Goal: Transaction & Acquisition: Purchase product/service

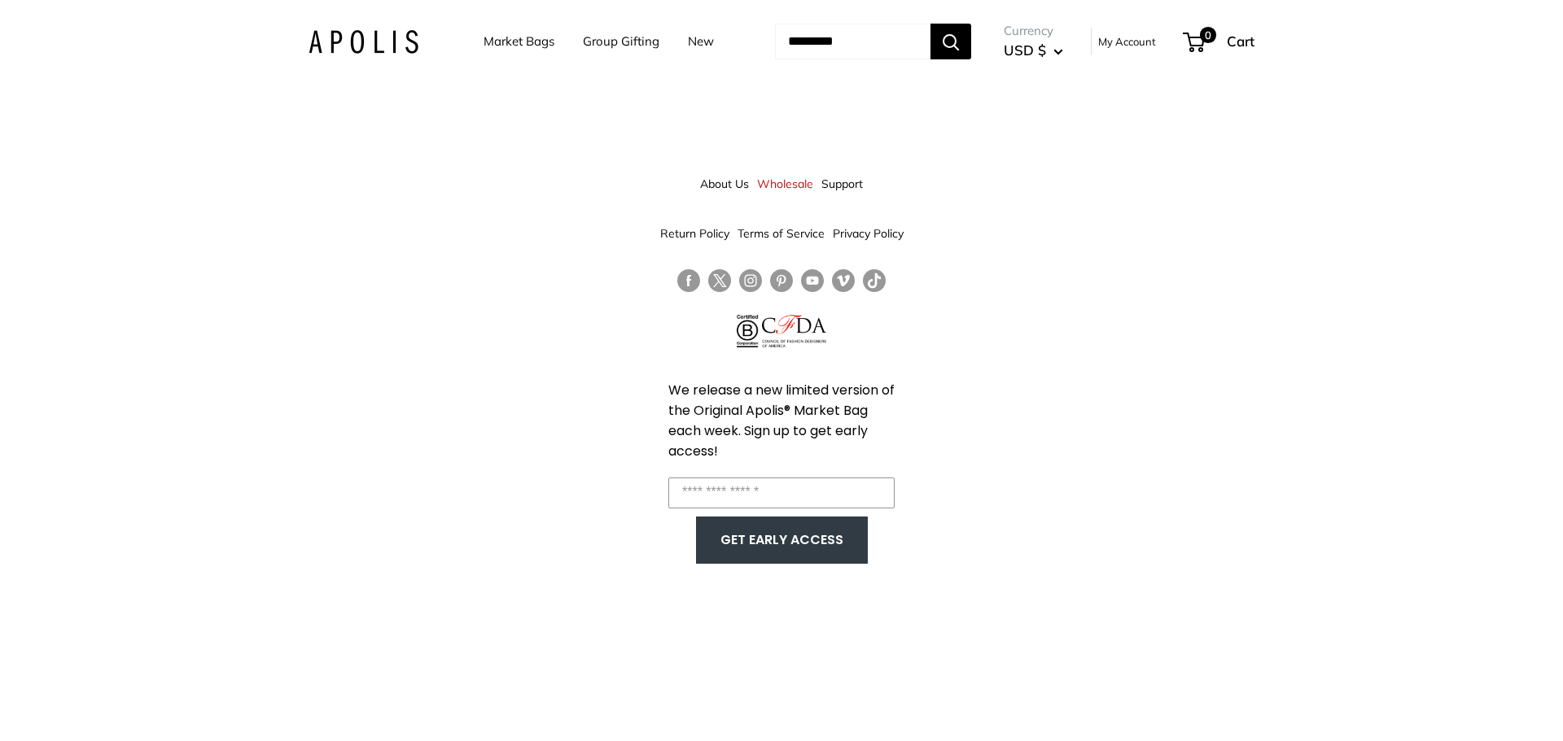
click at [484, 42] on link "Market Bags" at bounding box center [518, 41] width 71 height 23
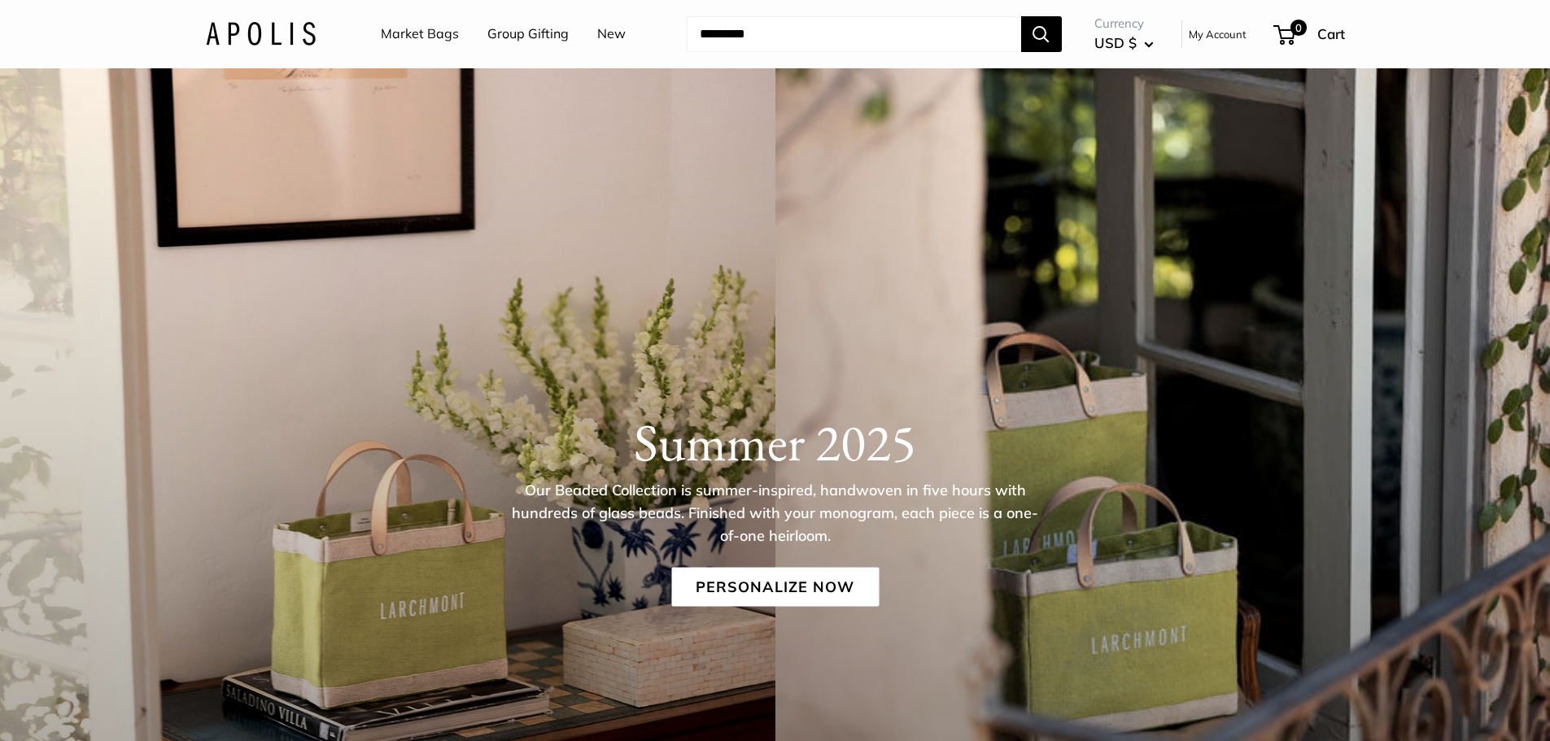
click at [611, 42] on link "New" at bounding box center [611, 34] width 28 height 24
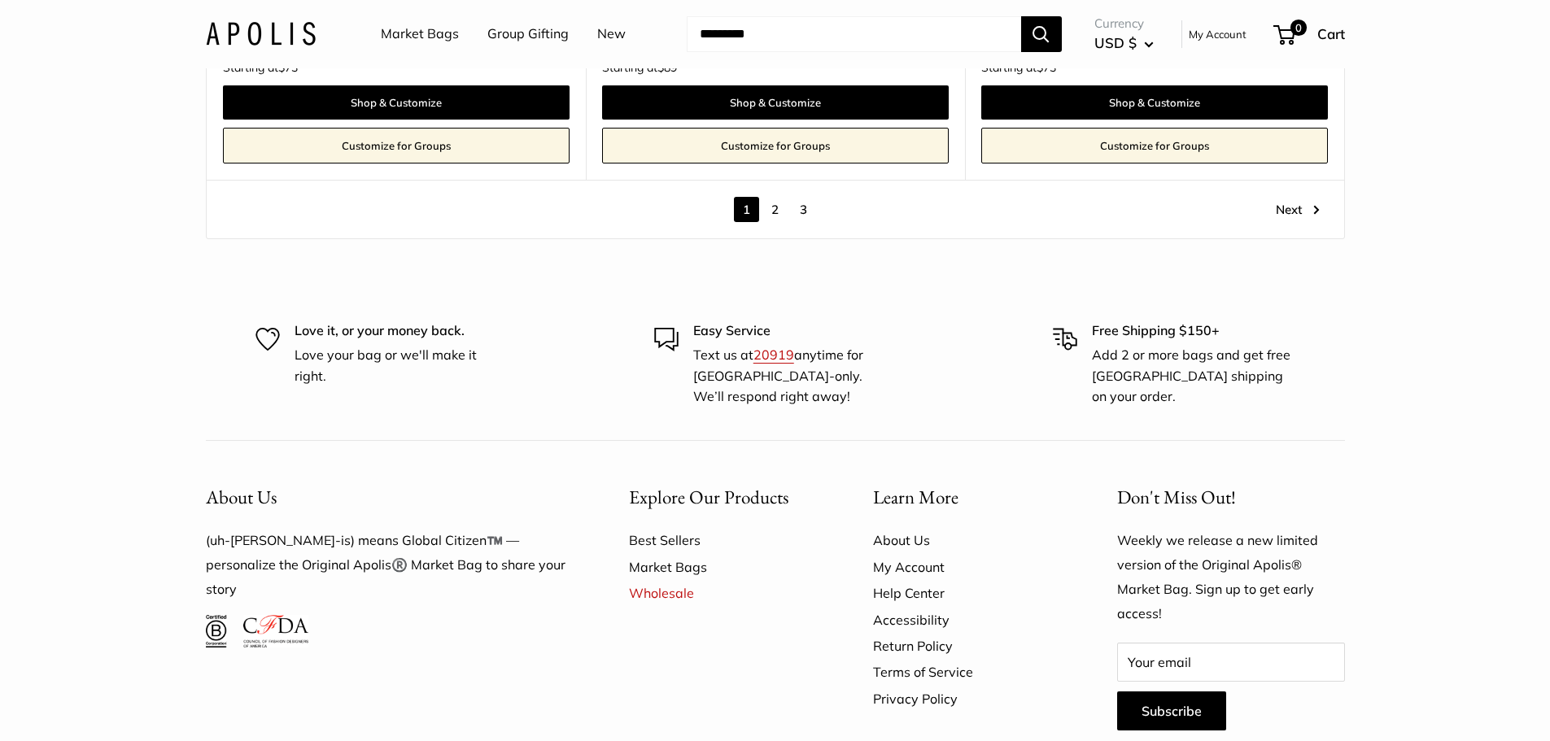
scroll to position [9513, 0]
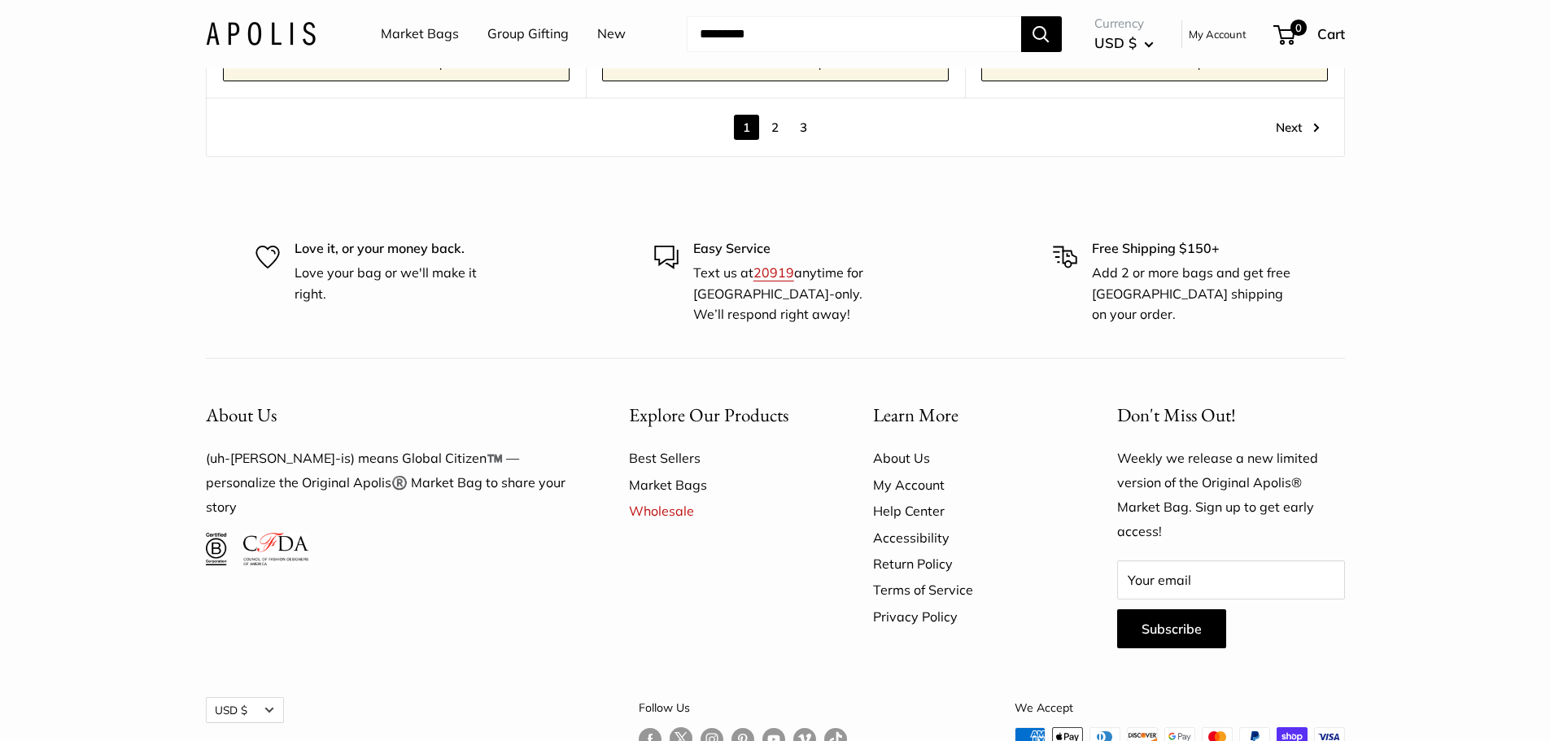
click at [773, 129] on link "2" at bounding box center [775, 127] width 25 height 25
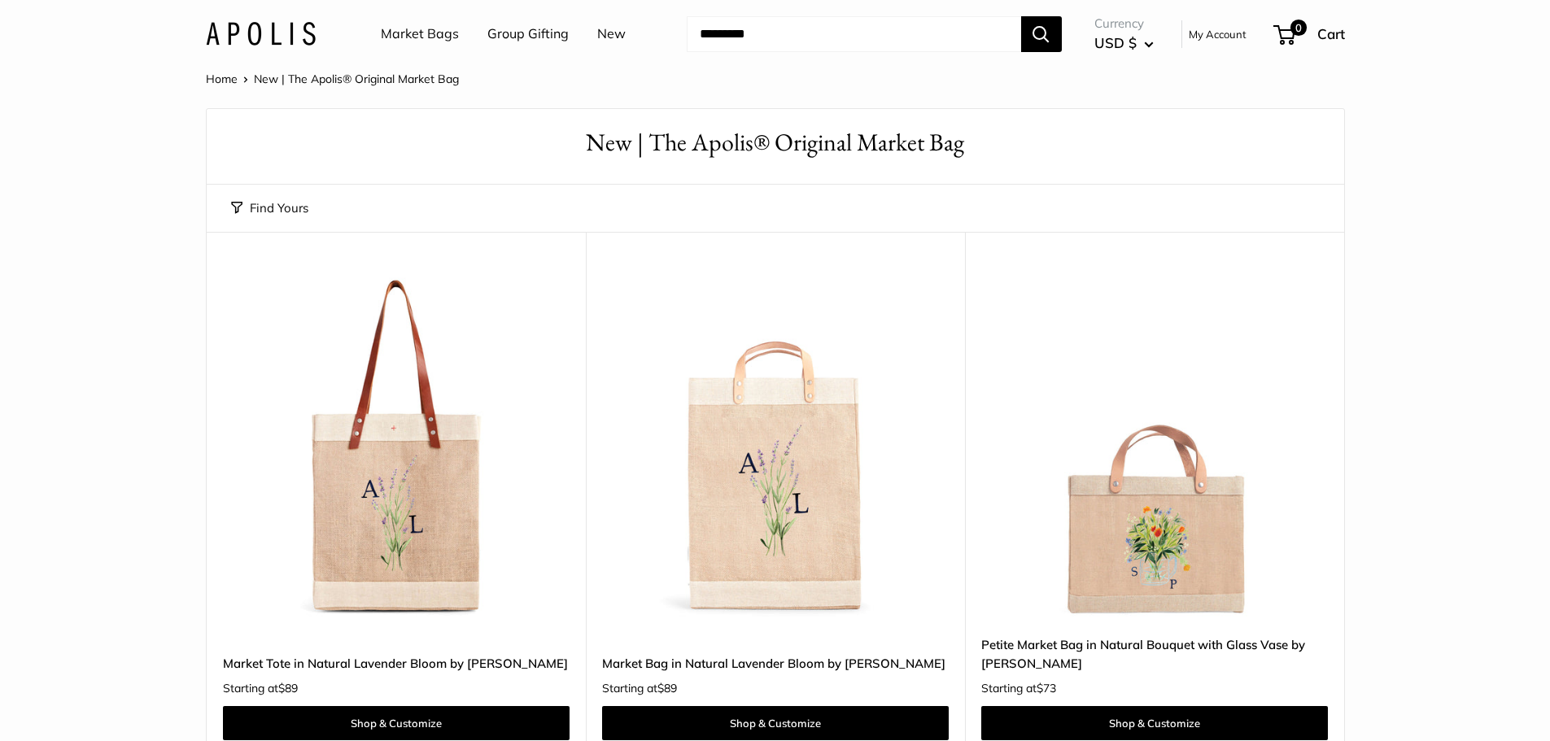
click at [412, 28] on link "Market Bags" at bounding box center [420, 34] width 78 height 24
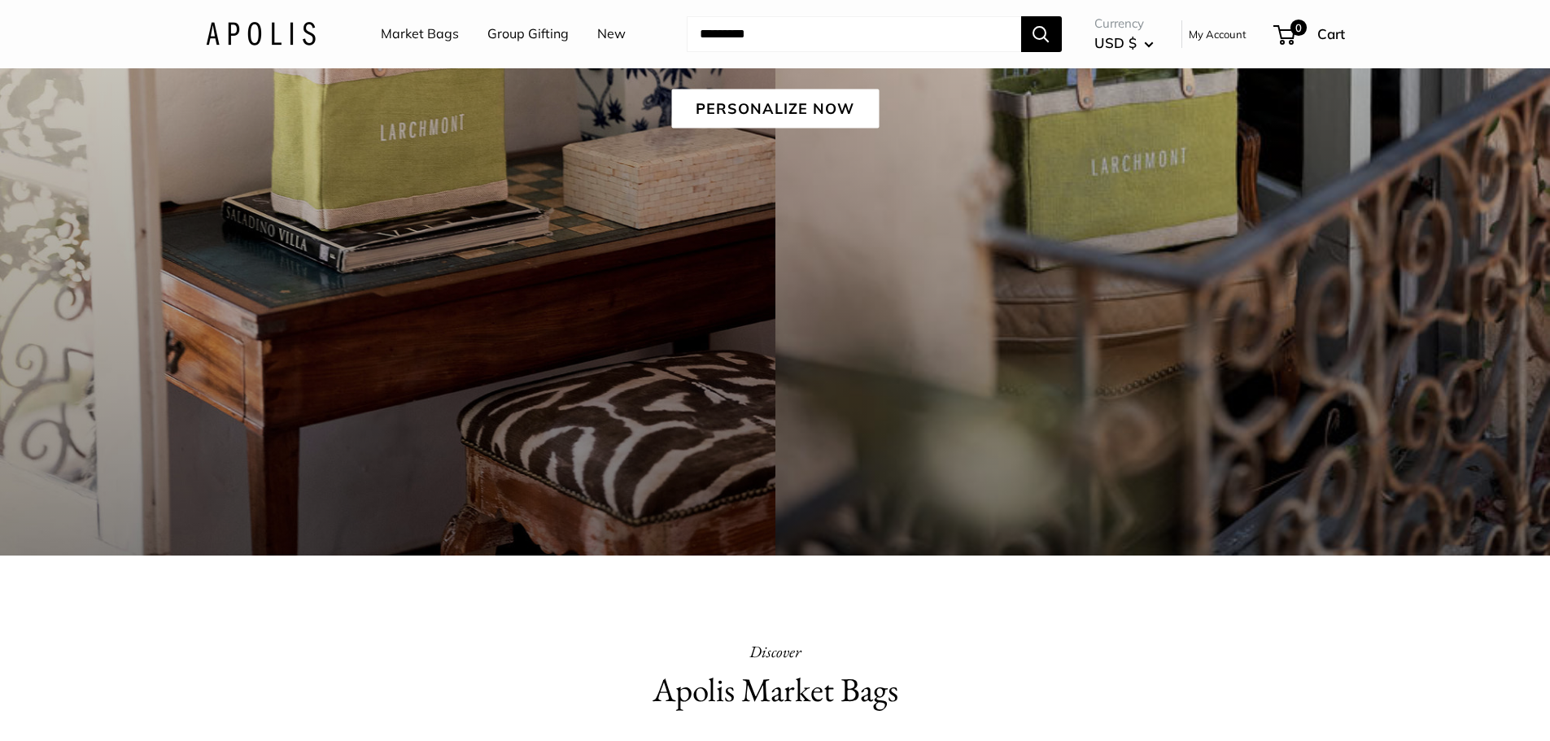
scroll to position [488, 0]
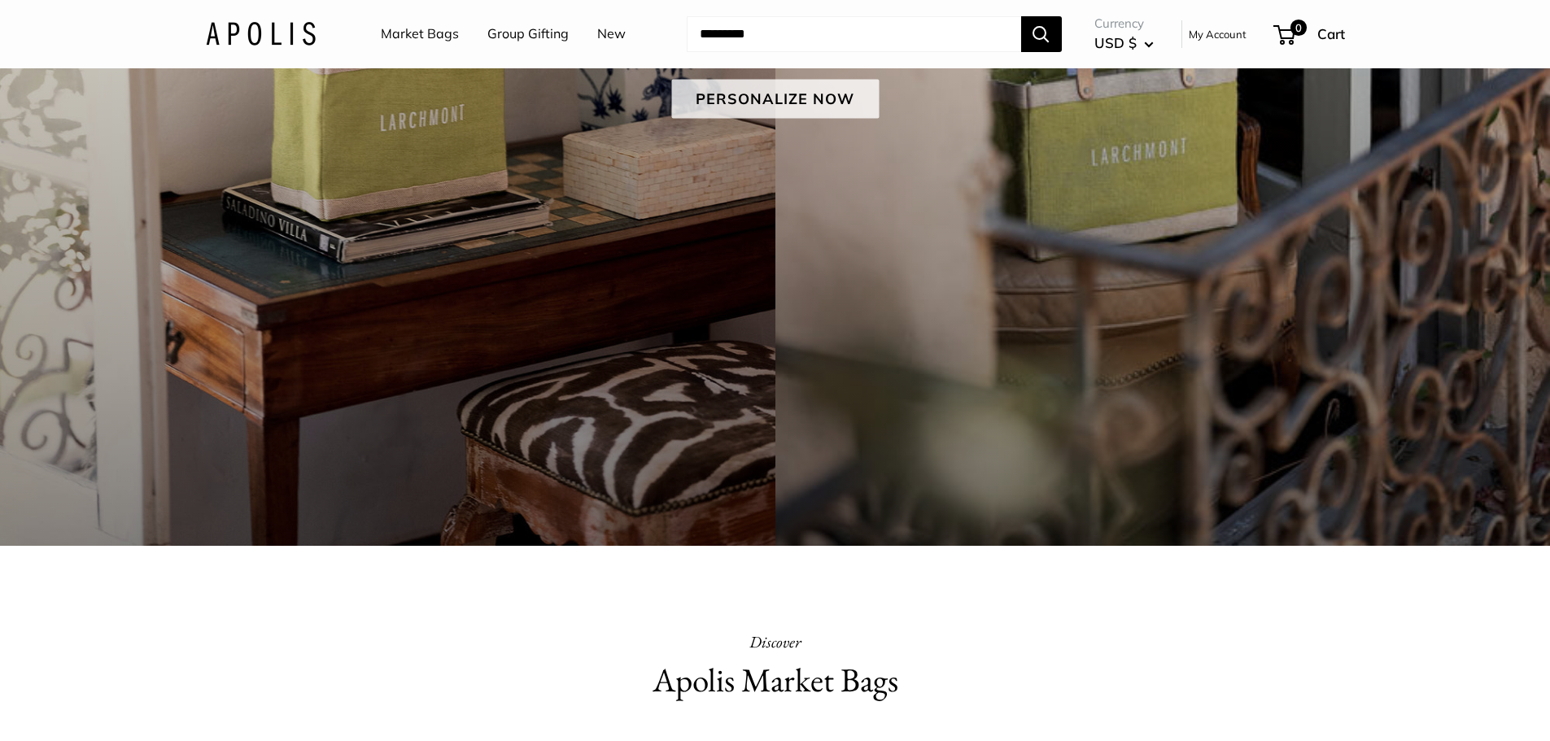
click at [741, 95] on link "Personalize Now" at bounding box center [775, 98] width 208 height 39
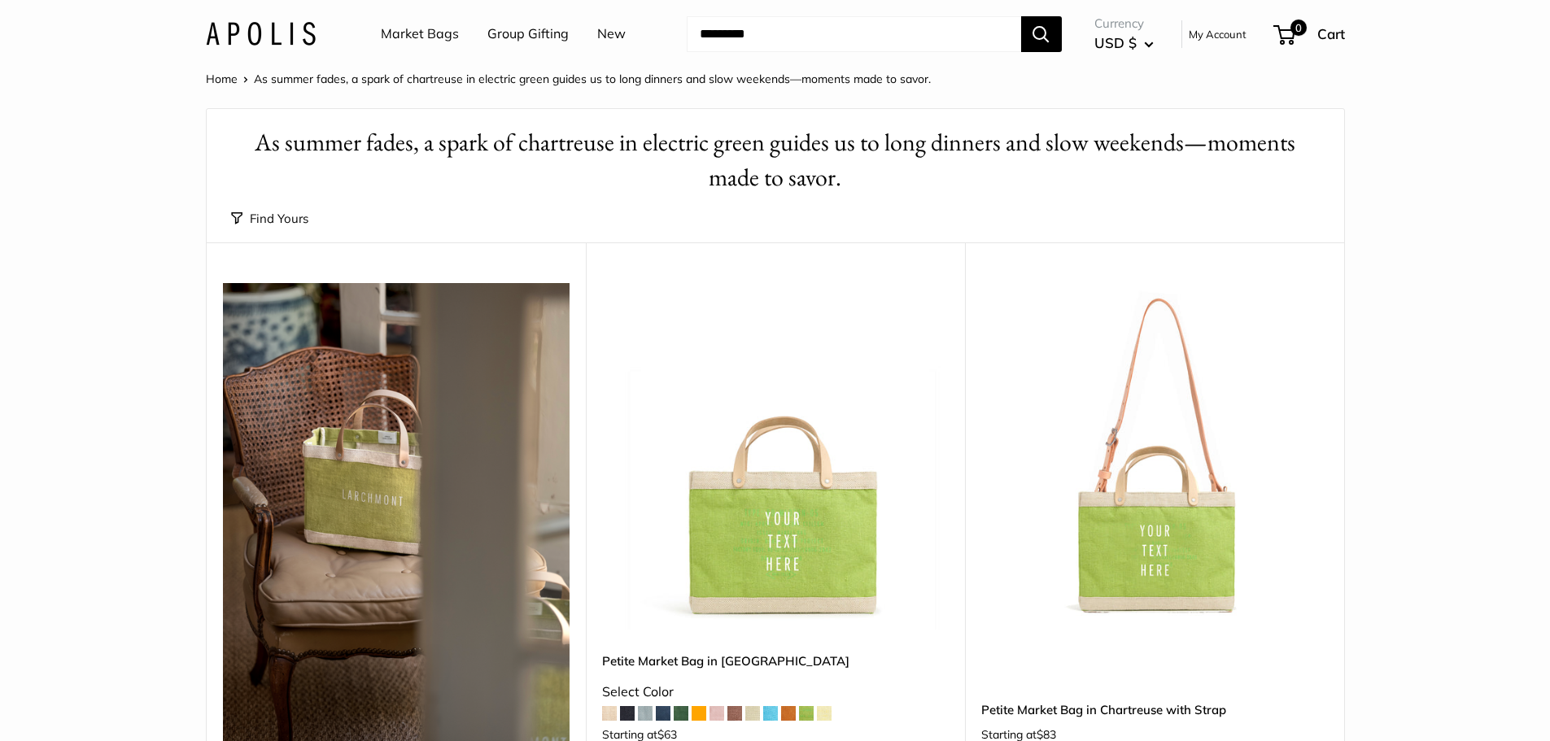
scroll to position [244, 0]
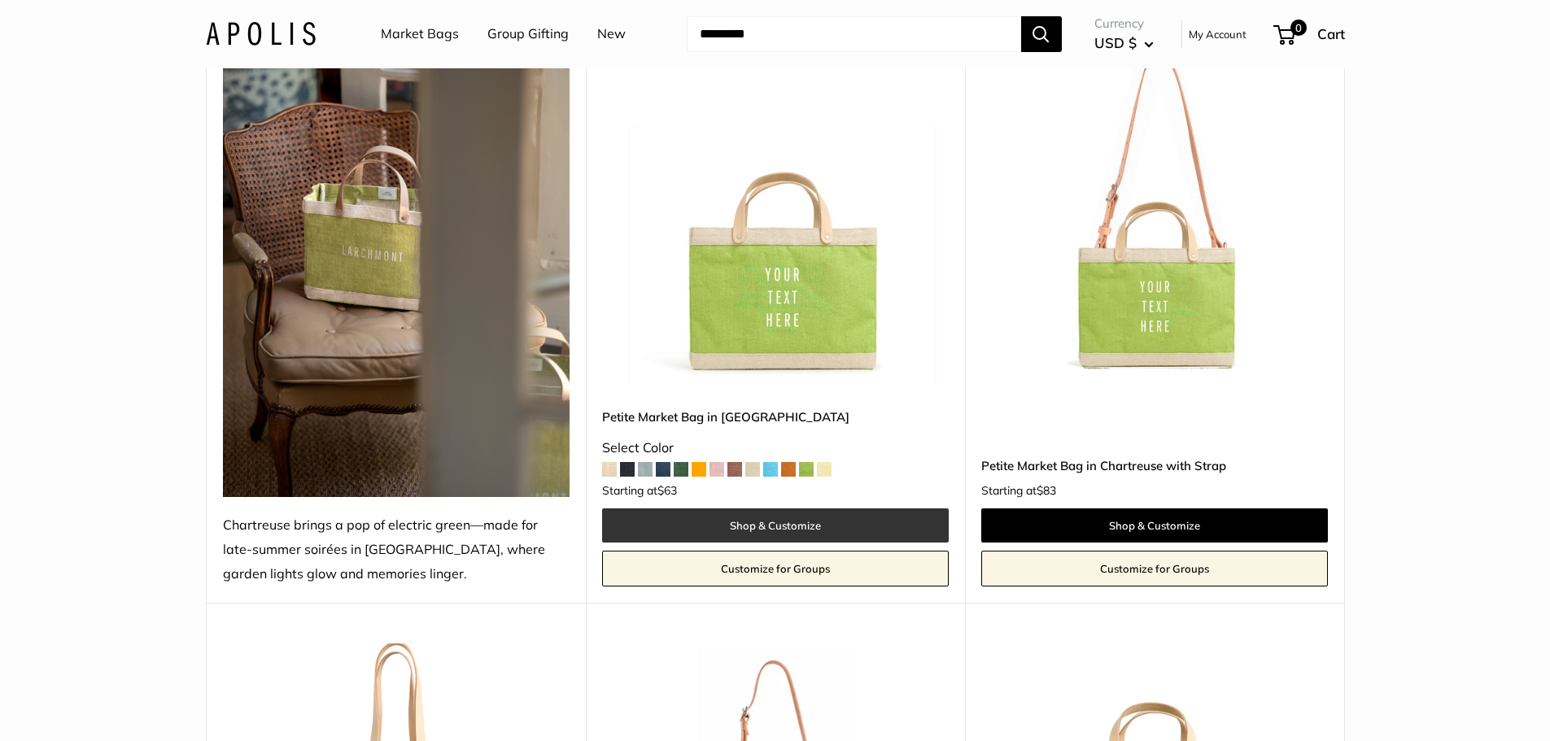
click at [798, 526] on link "Shop & Customize" at bounding box center [775, 526] width 347 height 34
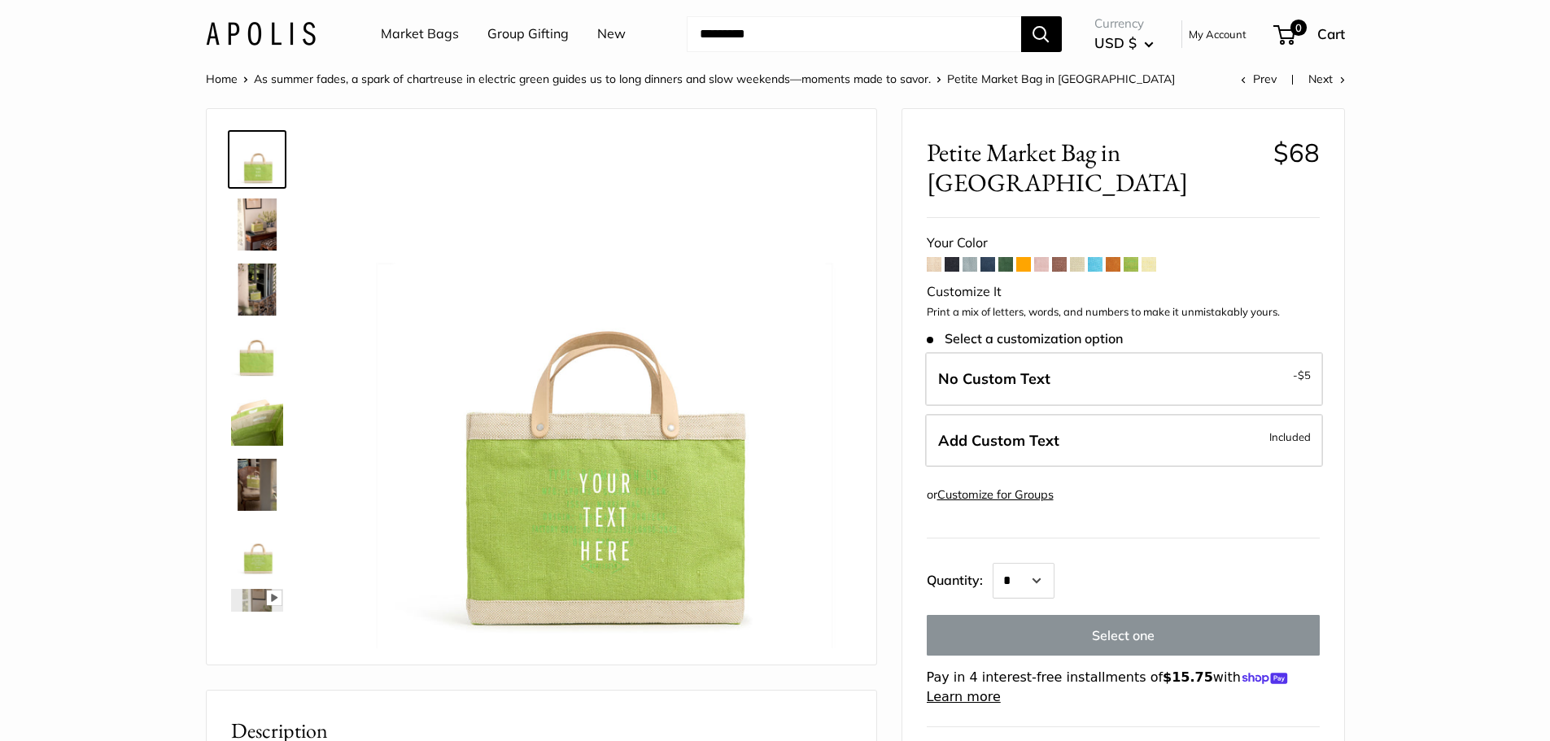
click at [1152, 257] on span at bounding box center [1149, 264] width 15 height 15
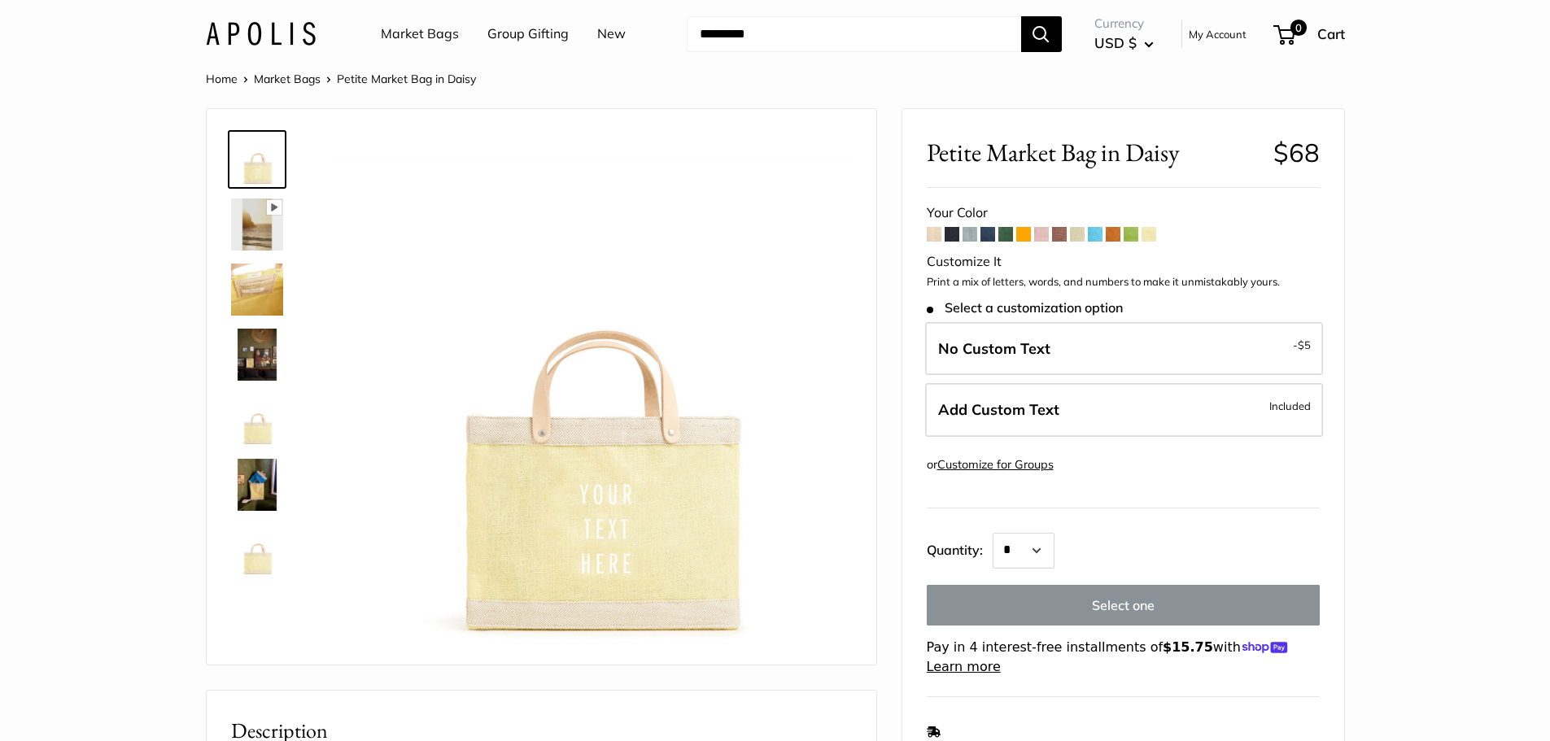
click at [1093, 230] on span at bounding box center [1095, 234] width 15 height 15
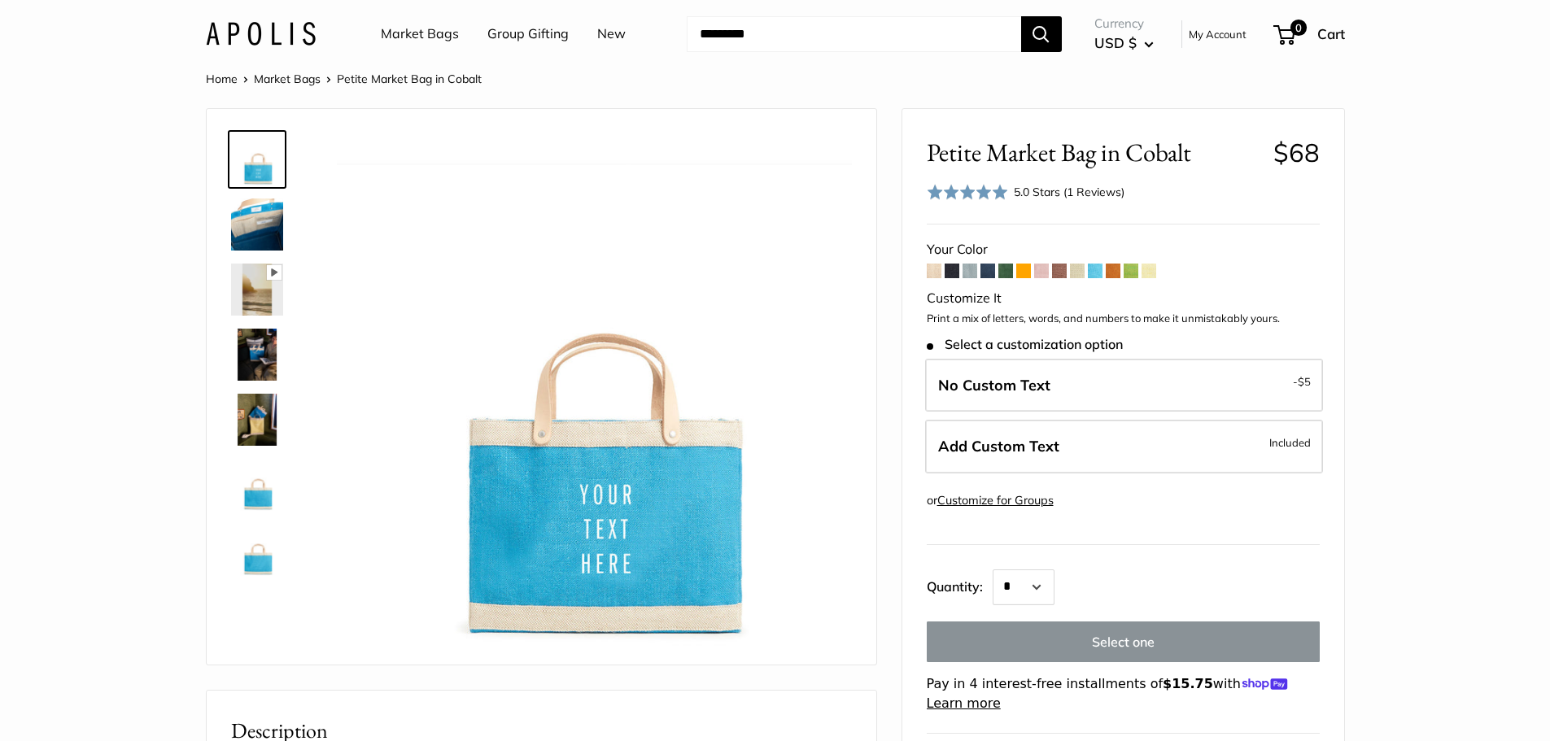
click at [1020, 267] on span at bounding box center [1024, 271] width 15 height 15
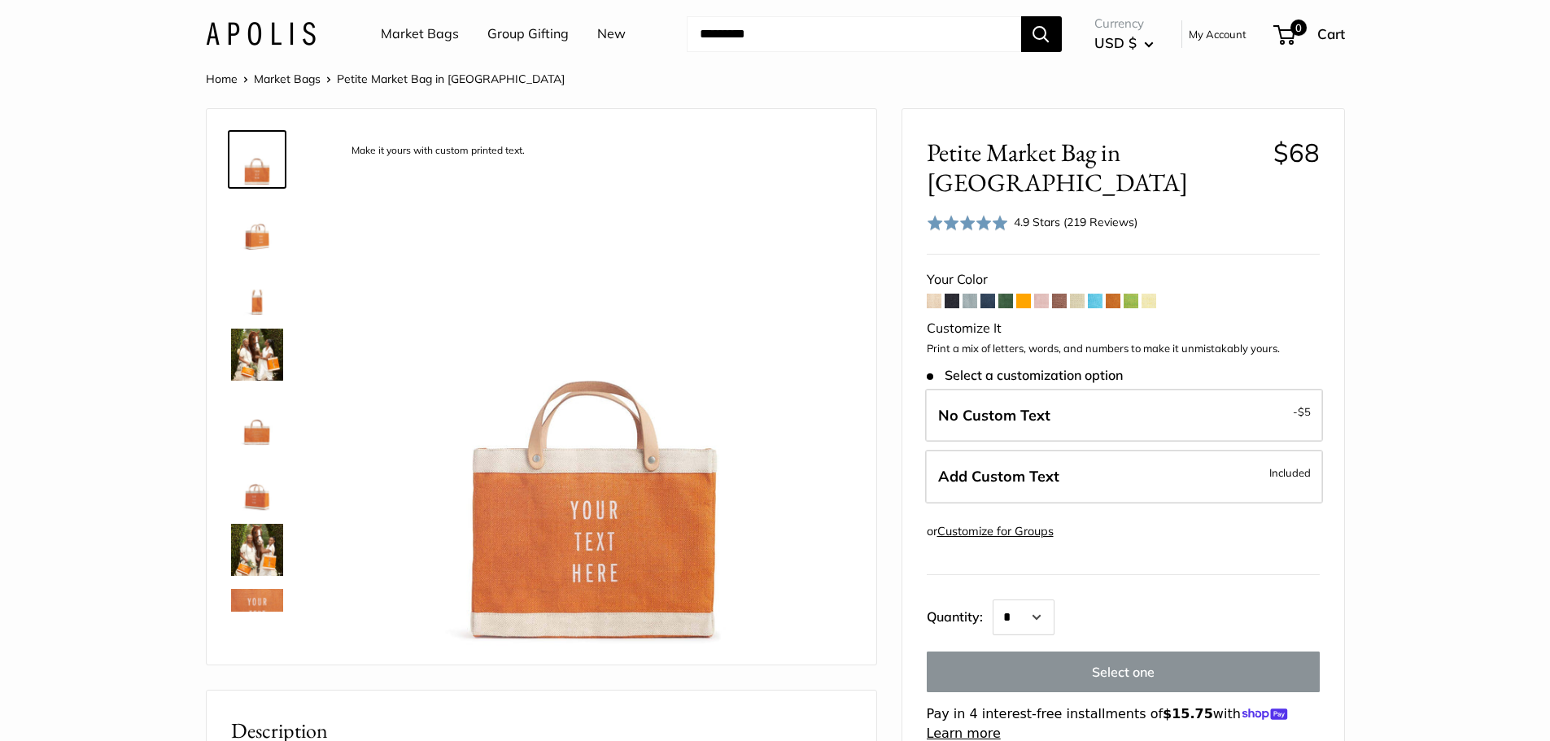
click at [984, 294] on span at bounding box center [988, 301] width 15 height 15
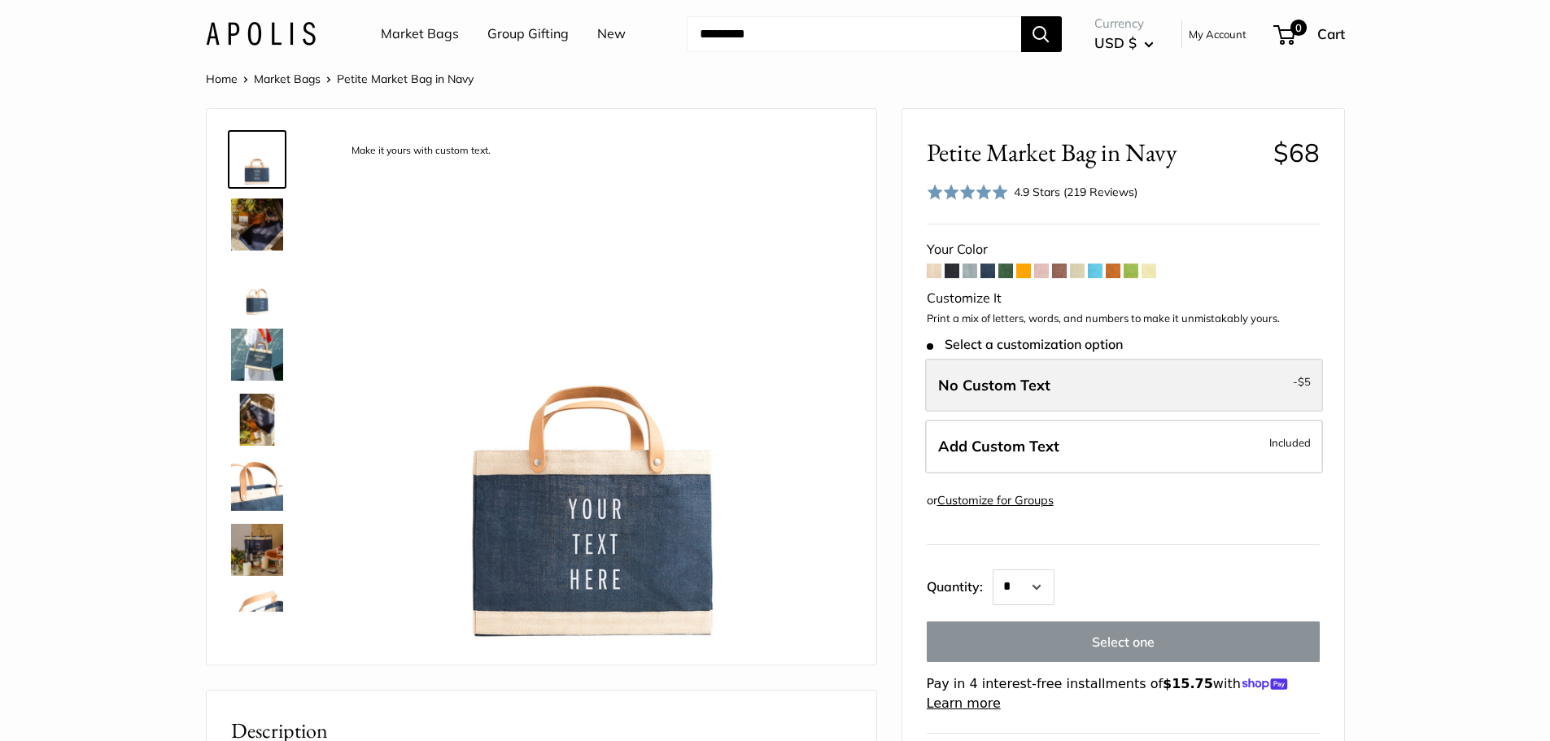
click at [1008, 390] on span "No Custom Text" at bounding box center [994, 385] width 112 height 19
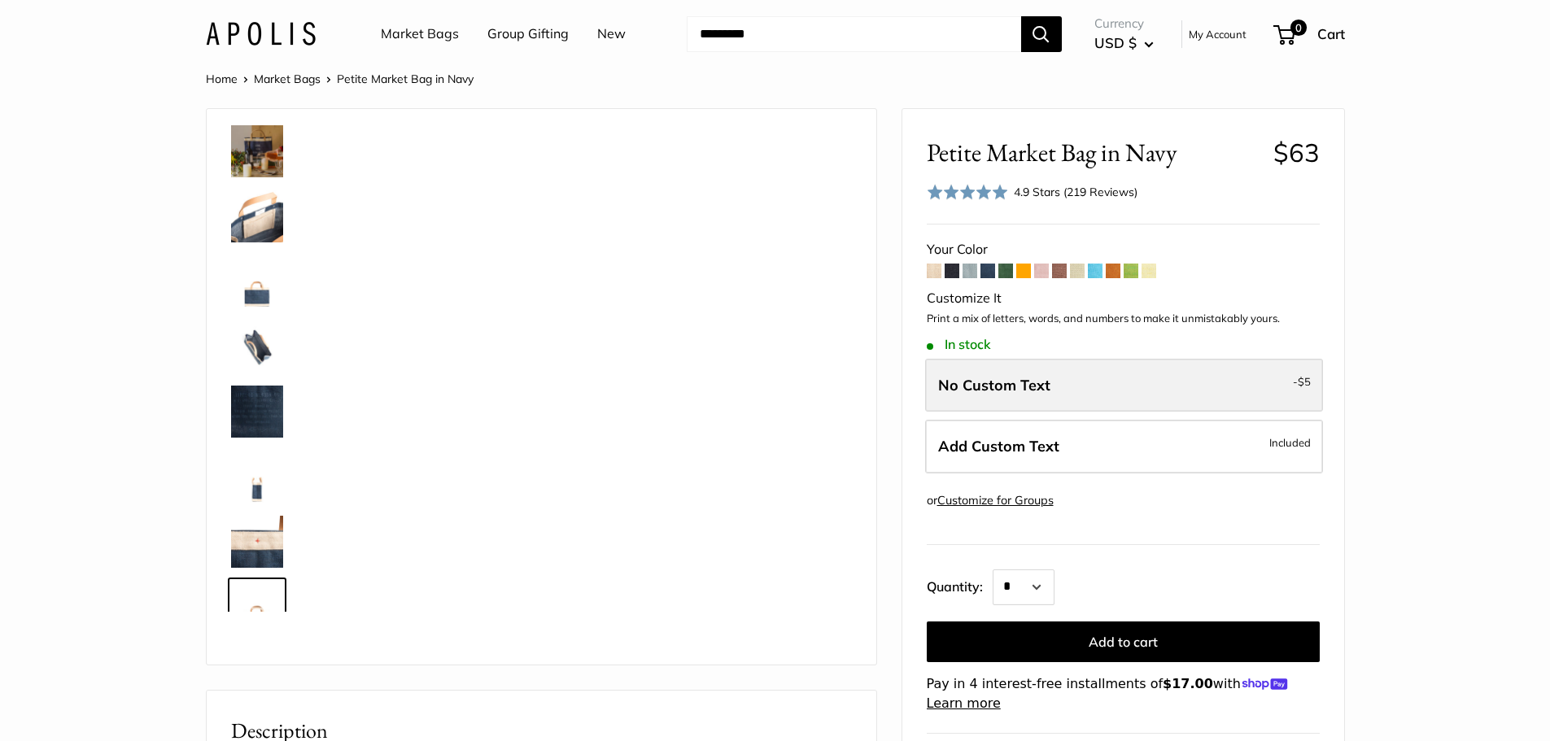
scroll to position [430, 0]
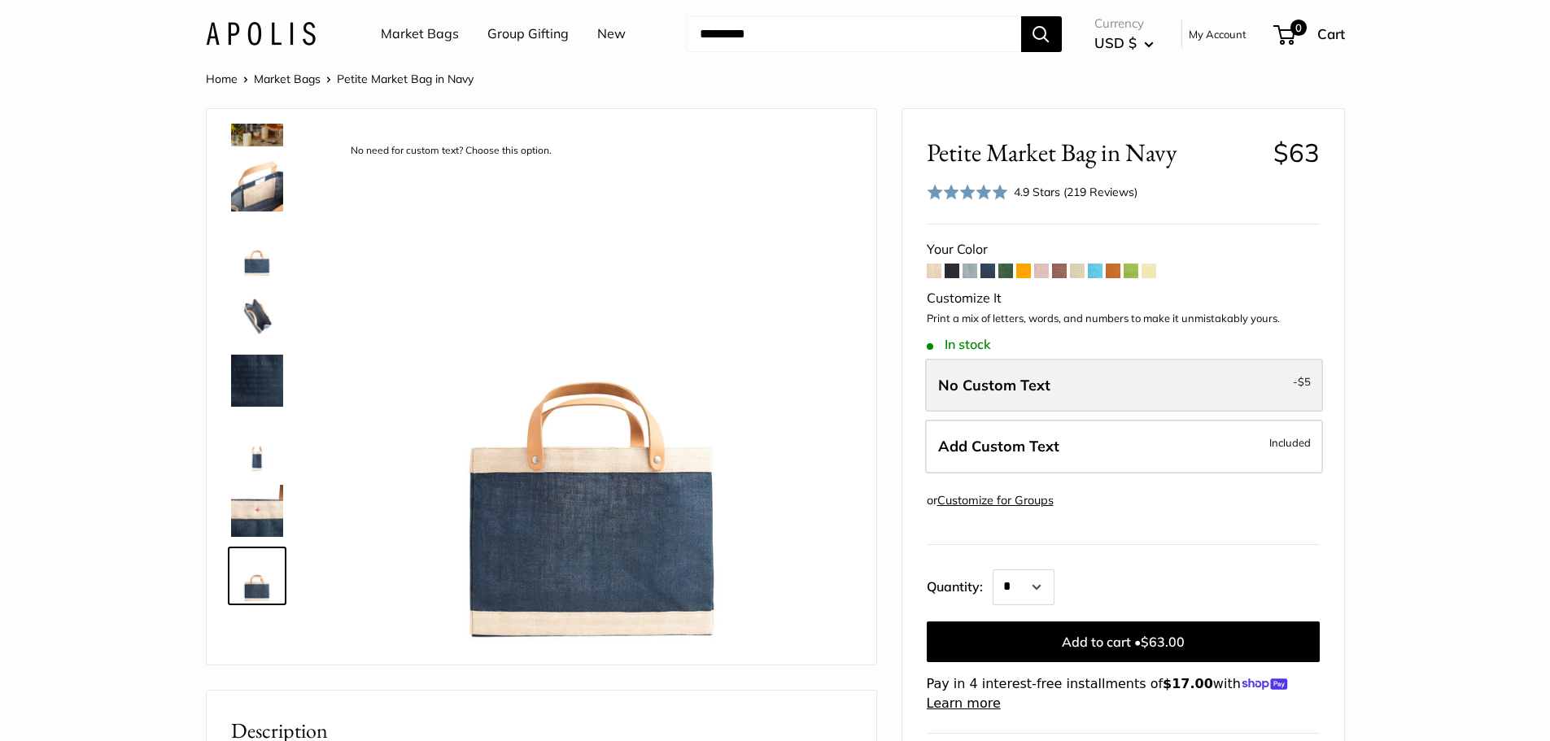
click at [1008, 390] on span "No Custom Text" at bounding box center [994, 385] width 112 height 19
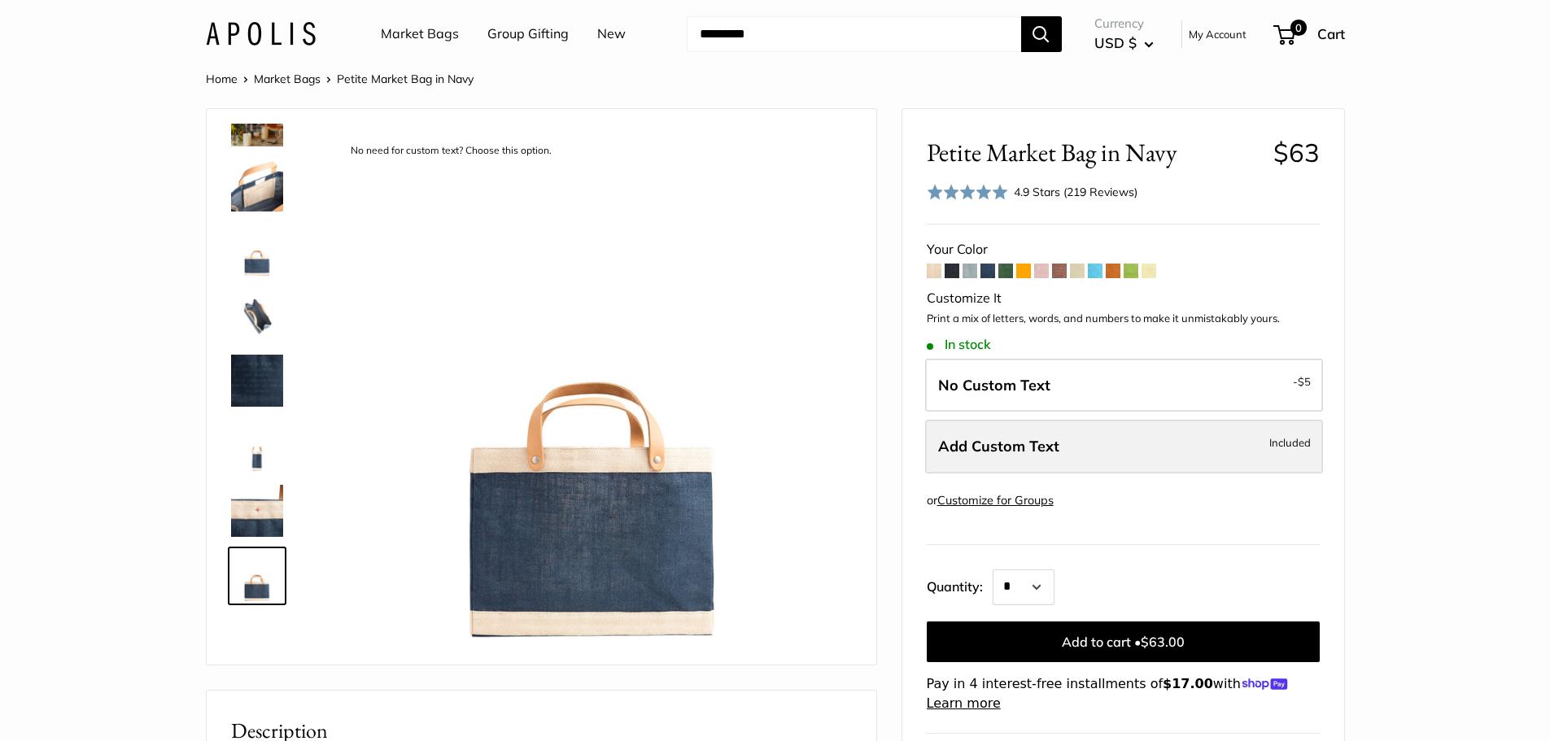
click at [1004, 439] on span "Add Custom Text" at bounding box center [998, 446] width 121 height 19
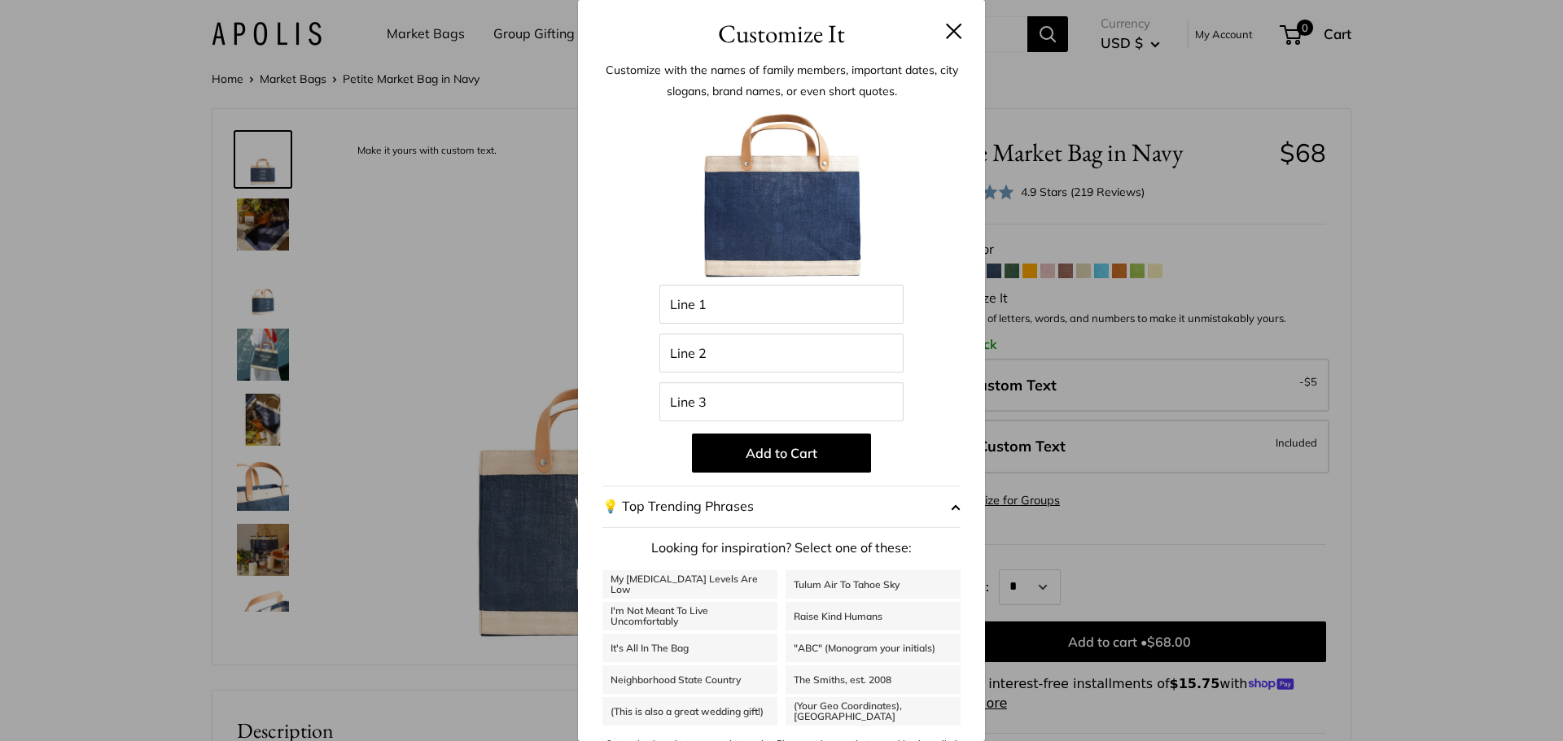
click at [674, 641] on link "It's All In The Bag" at bounding box center [689, 648] width 175 height 28
type input "********"
type input "******"
type input "***"
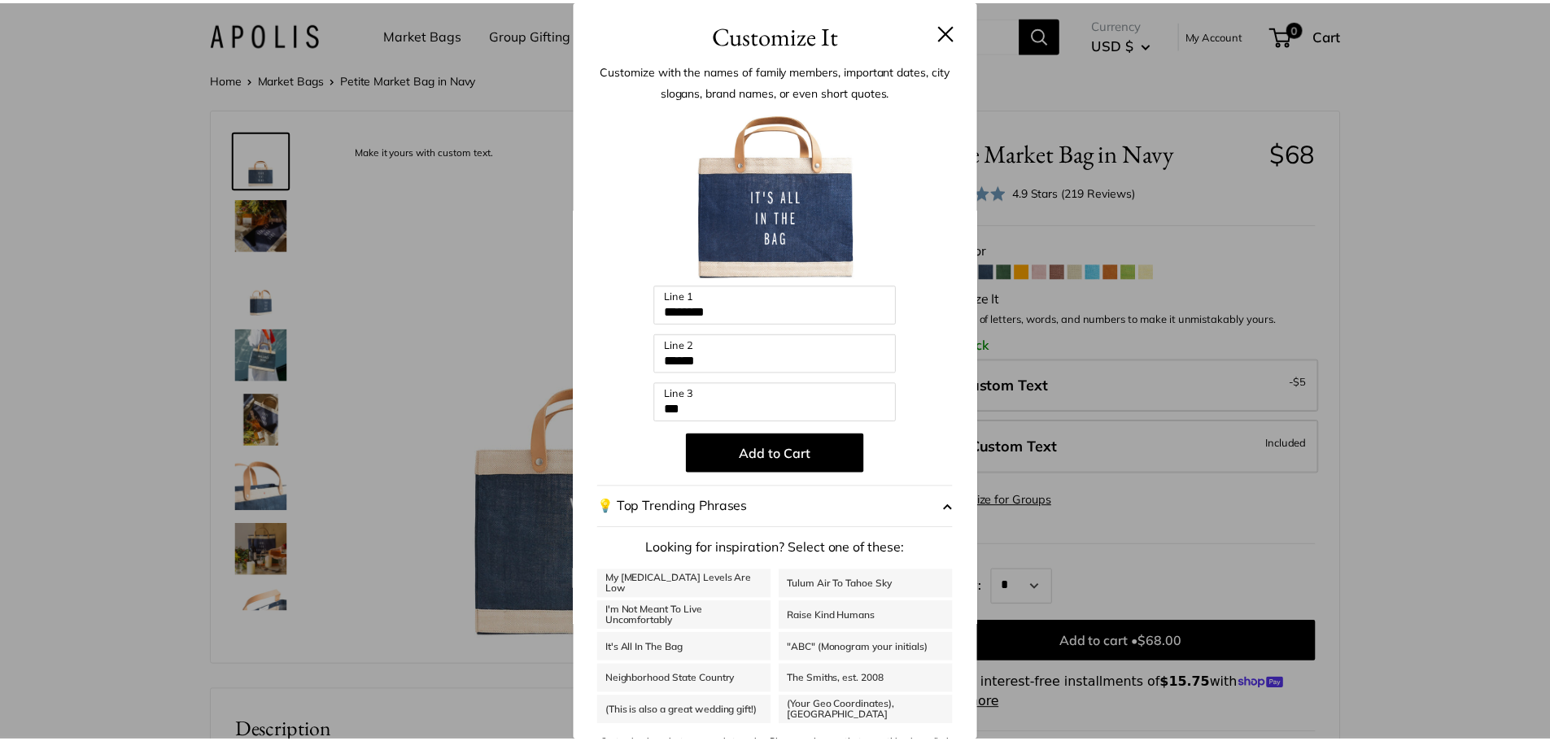
scroll to position [34, 0]
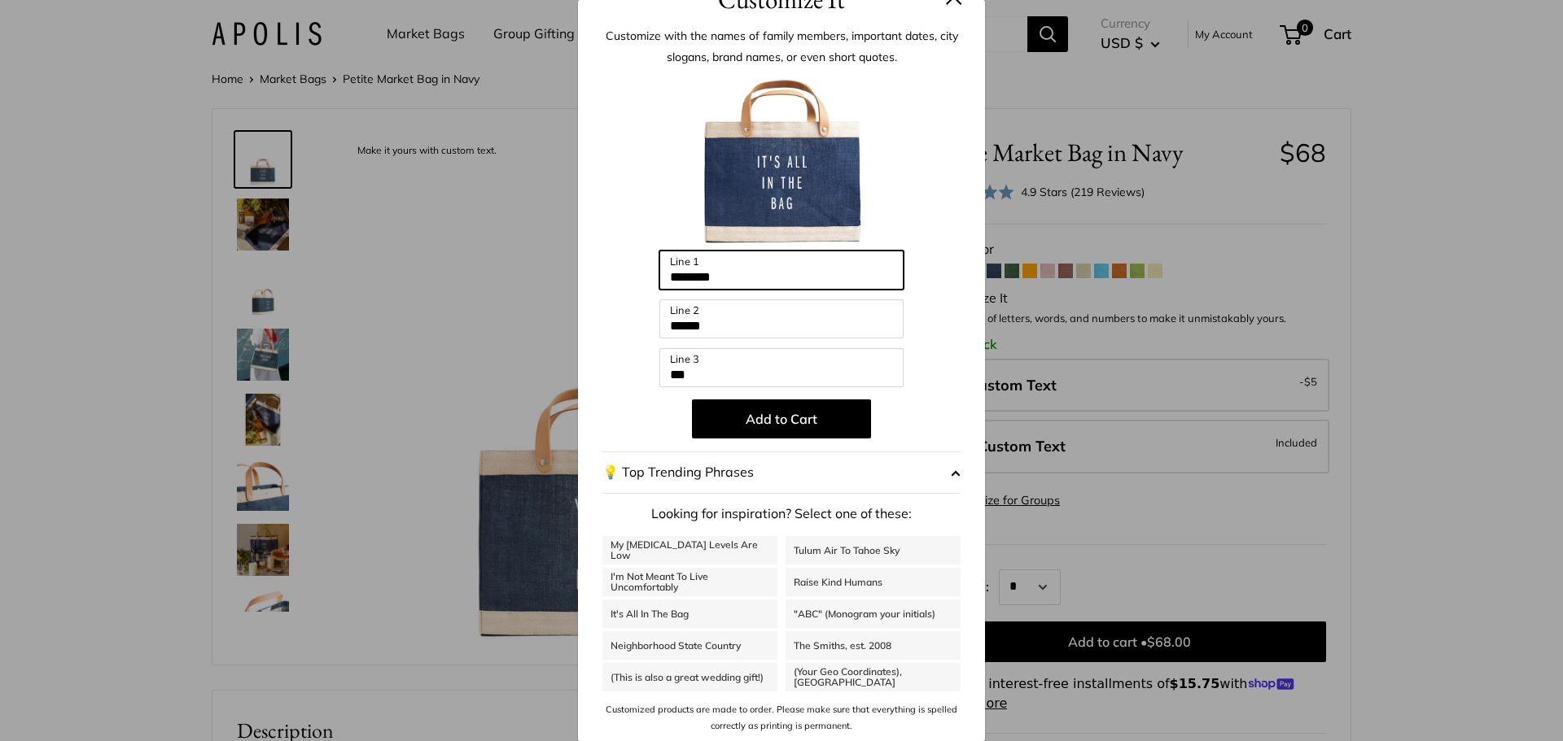
drag, startPoint x: 724, startPoint y: 279, endPoint x: 540, endPoint y: 279, distance: 183.1
click at [540, 279] on div "Customize It Customize with the names of family members, important dates, city …" at bounding box center [781, 370] width 1563 height 741
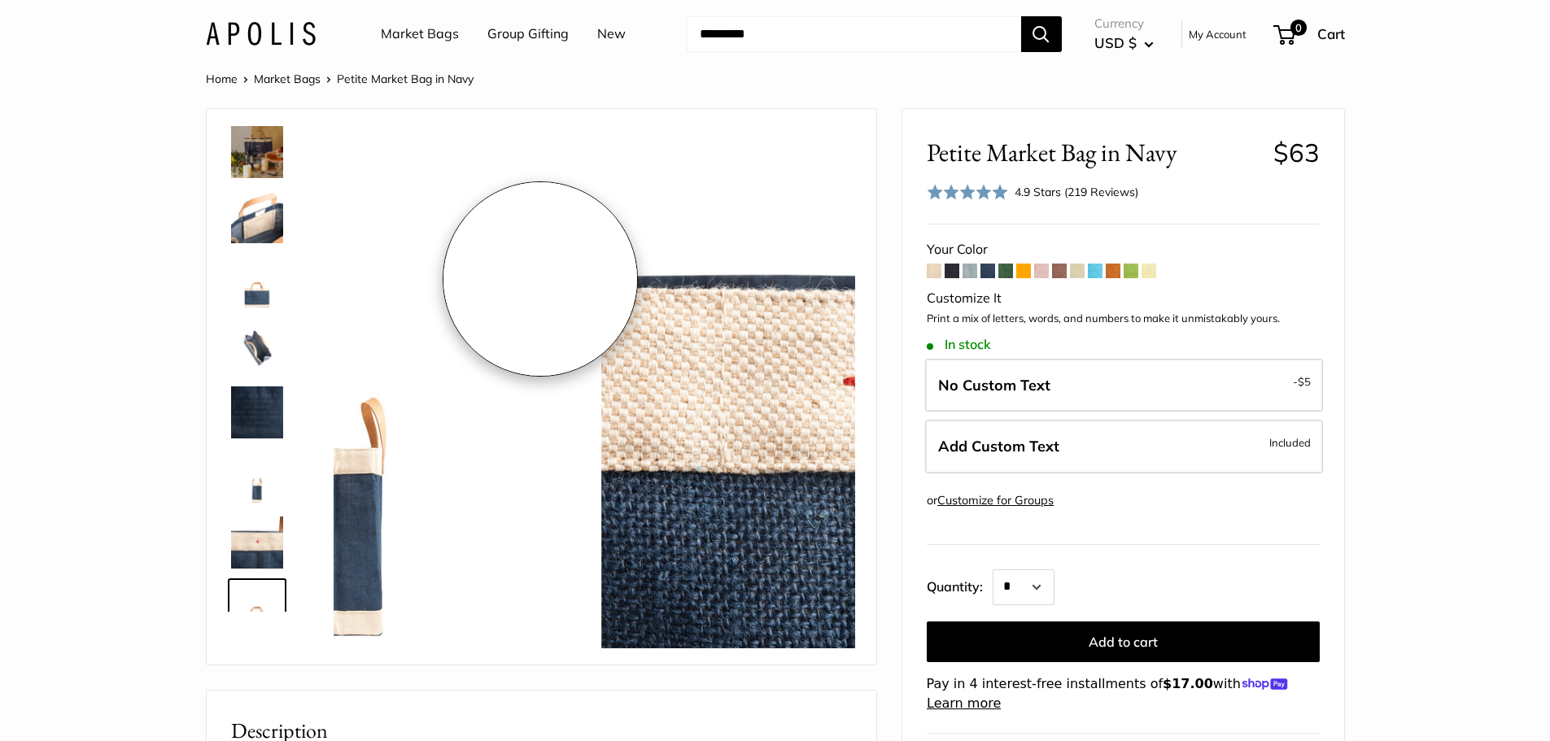
scroll to position [430, 0]
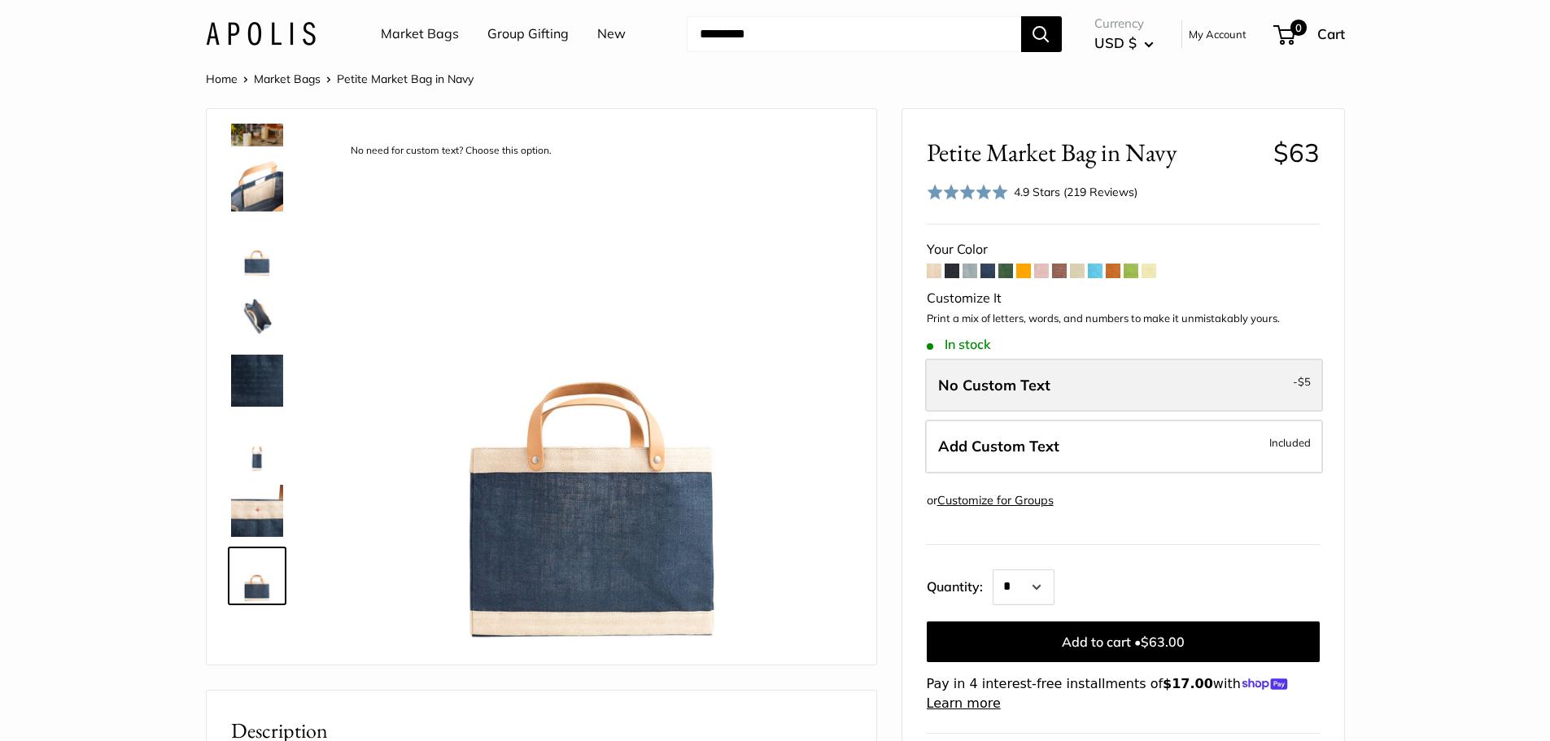
click at [1249, 369] on label "No Custom Text - $5" at bounding box center [1124, 386] width 398 height 54
click at [1218, 377] on label "No Custom Text - $5" at bounding box center [1124, 386] width 398 height 54
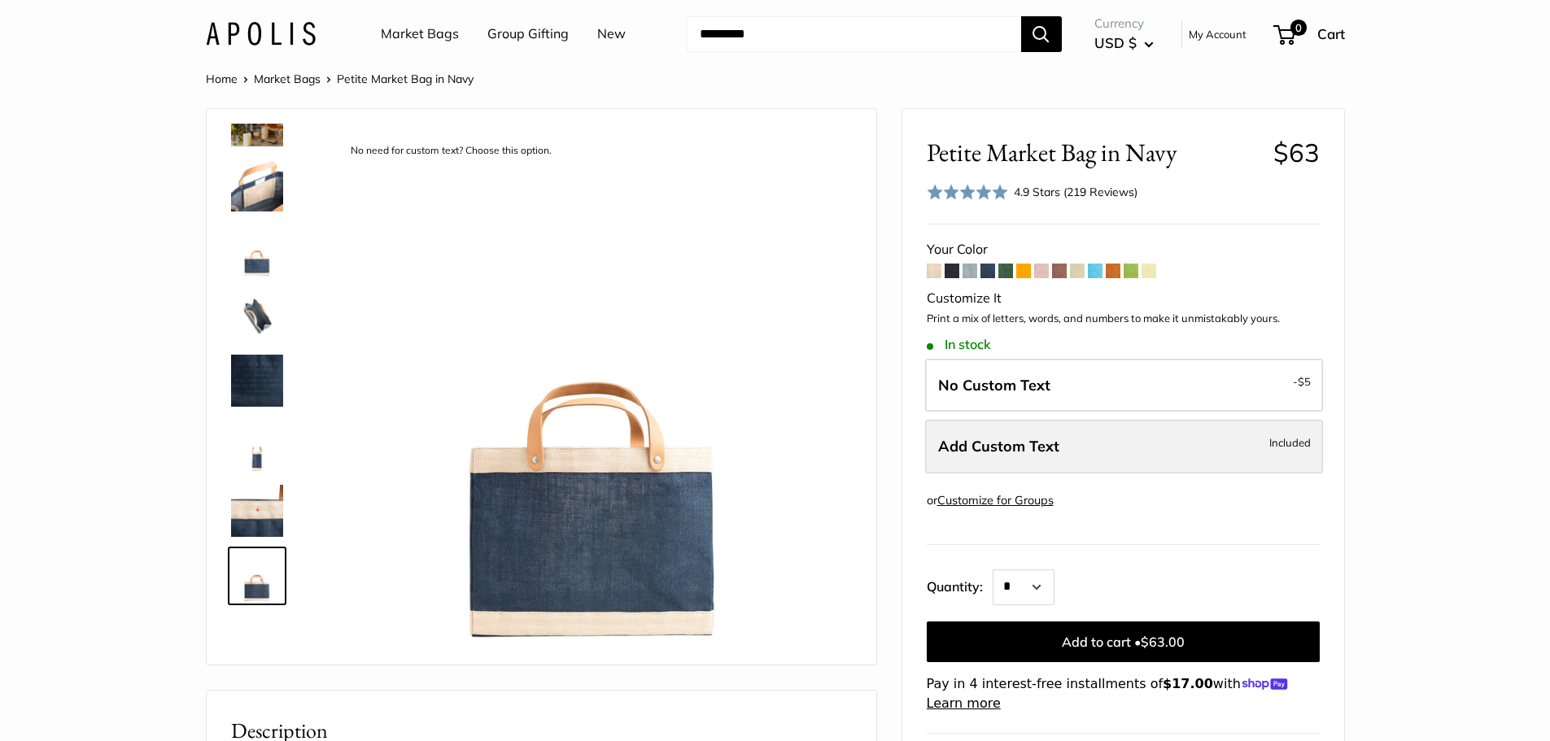
click at [1087, 439] on label "Add Custom Text Included" at bounding box center [1124, 447] width 398 height 54
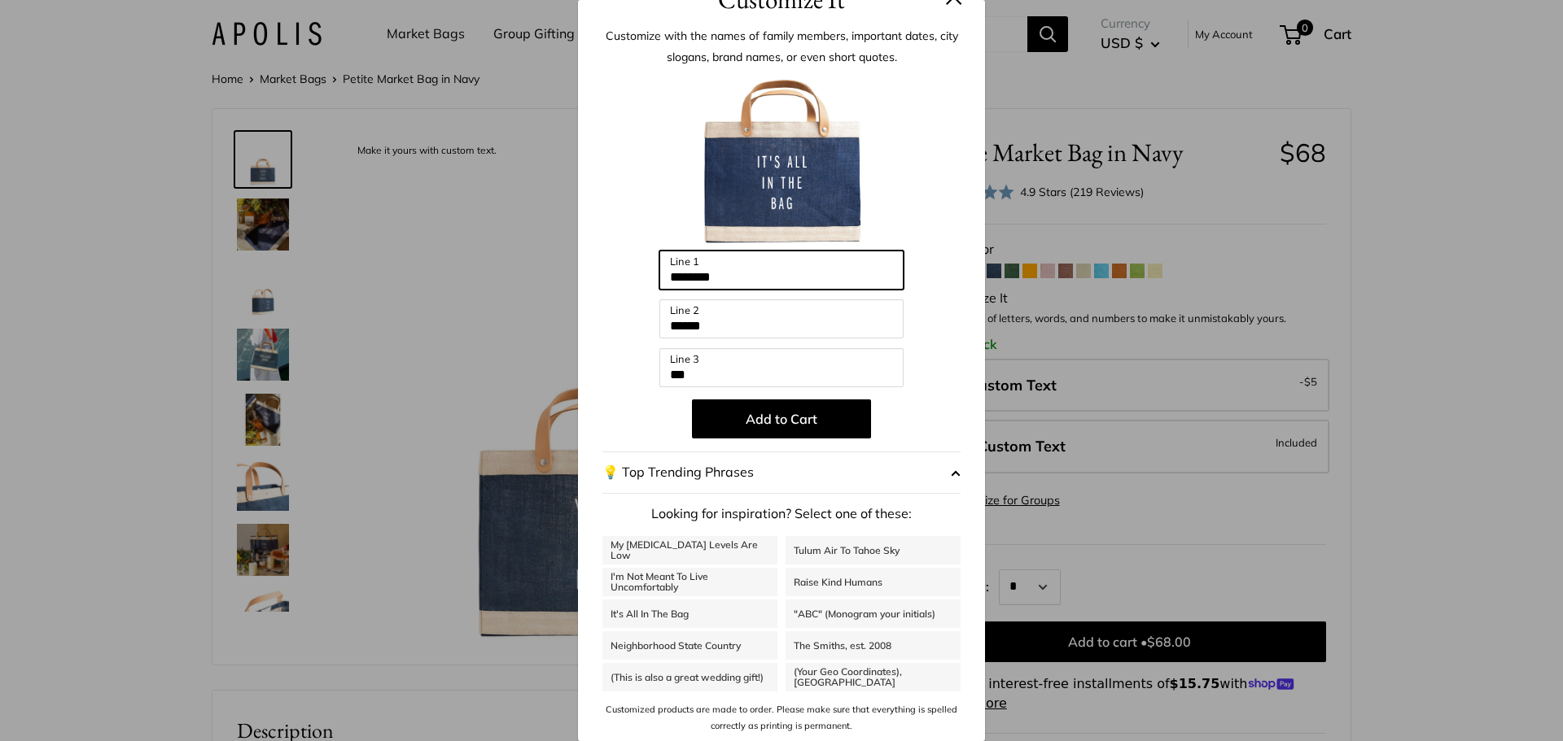
drag, startPoint x: 727, startPoint y: 282, endPoint x: 592, endPoint y: 281, distance: 135.1
click at [592, 281] on div "Customize with the names of family members, important dates, city slogans, bran…" at bounding box center [781, 380] width 407 height 723
type input "****"
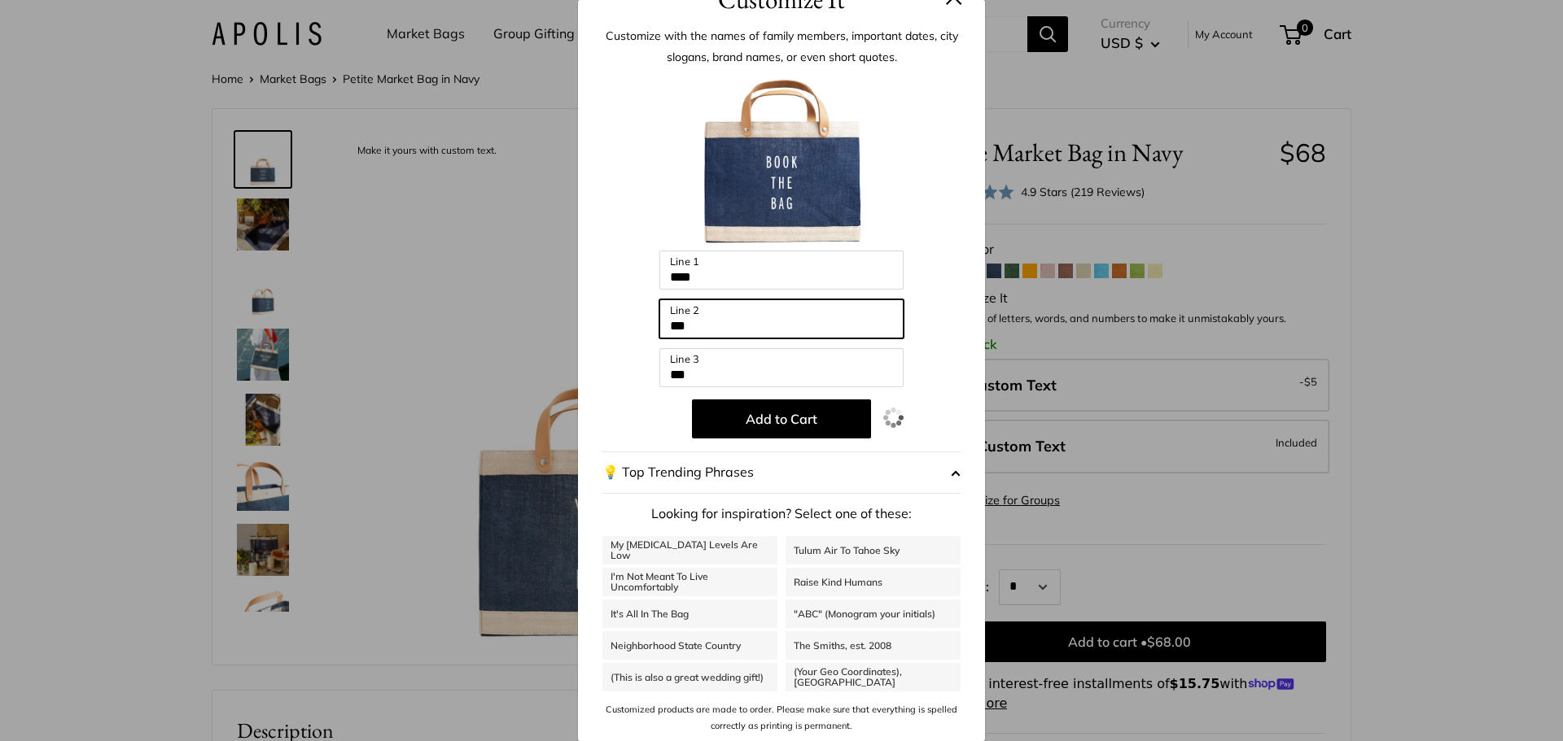
type input "***"
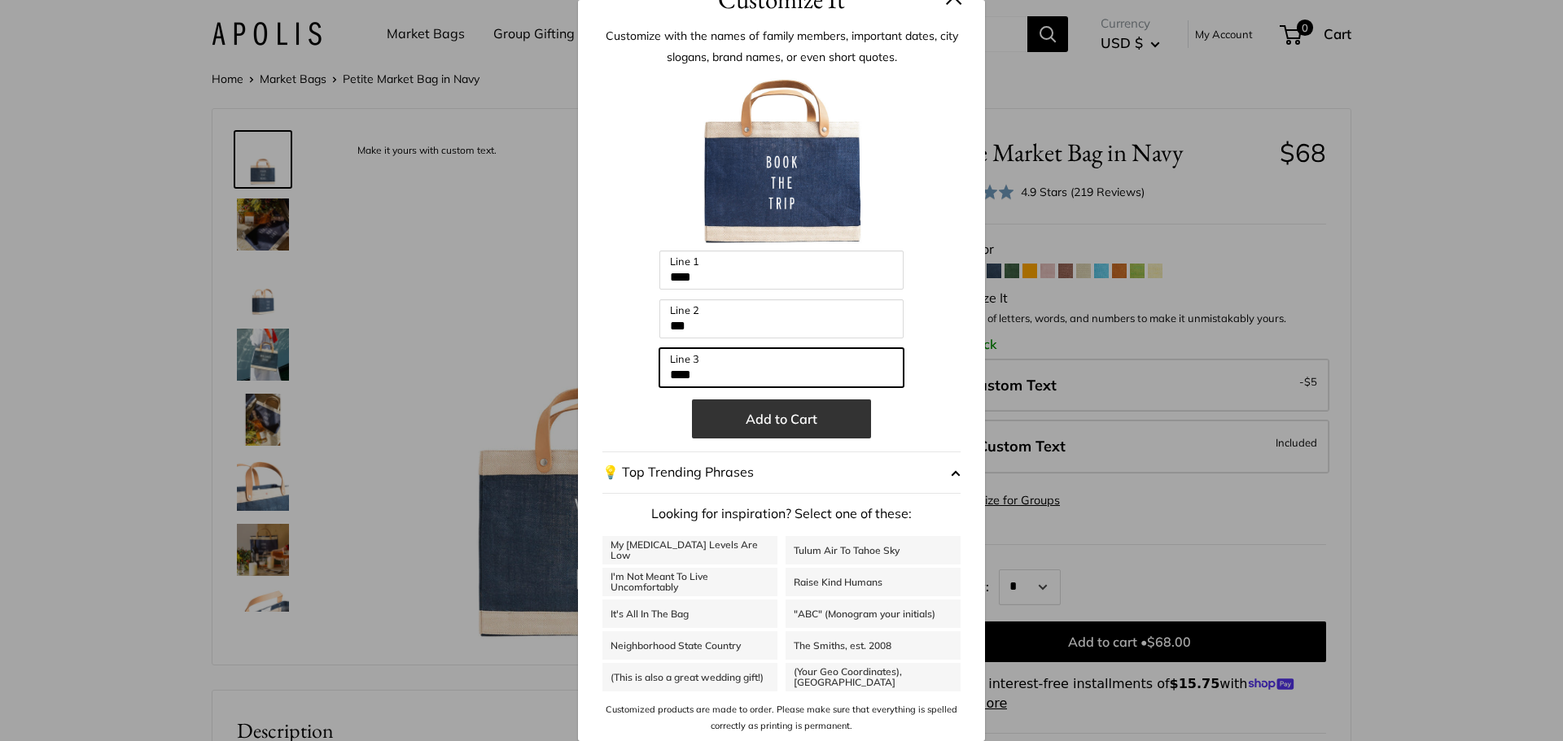
type input "****"
click at [783, 423] on button "Add to Cart" at bounding box center [781, 419] width 179 height 39
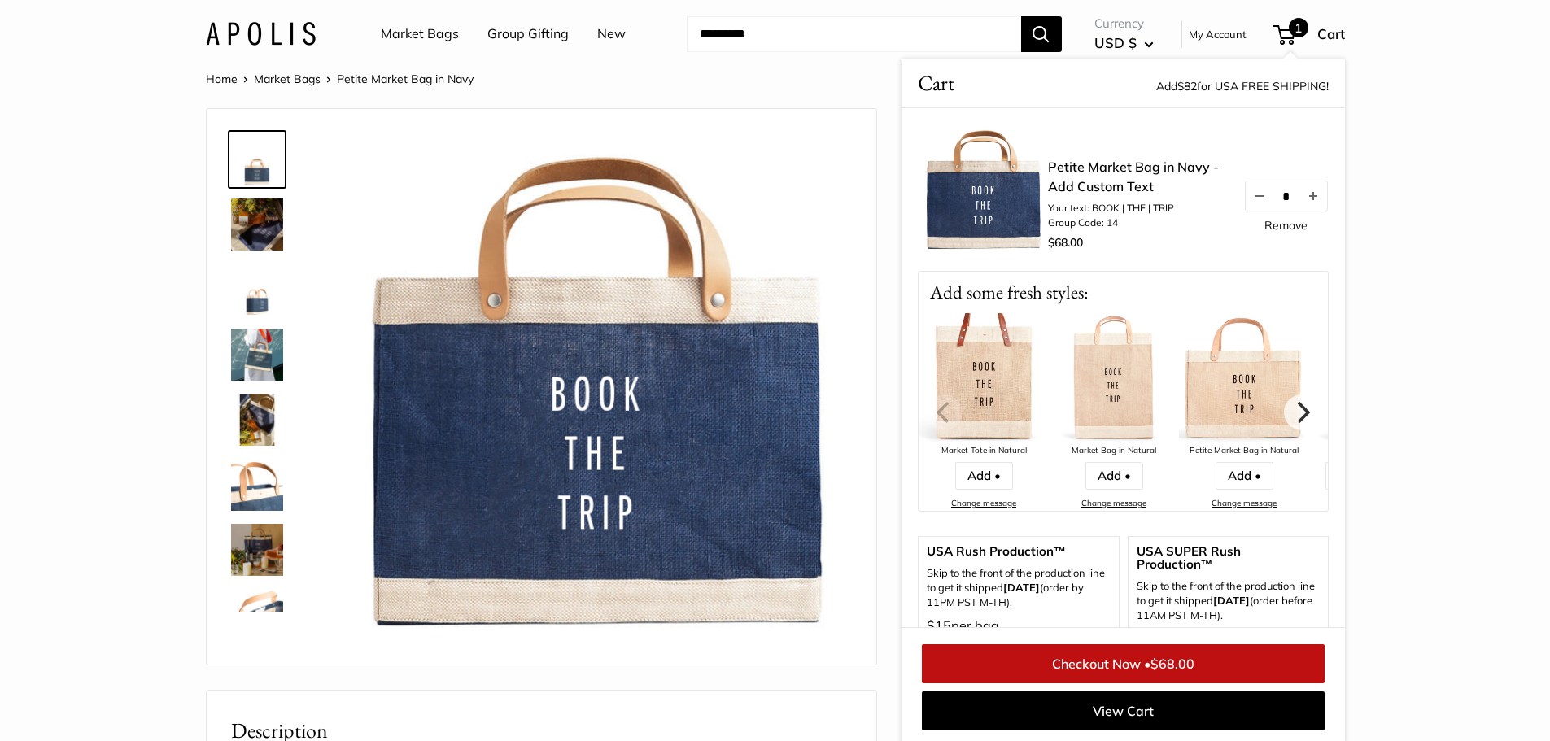
click at [260, 322] on div at bounding box center [264, 368] width 78 height 488
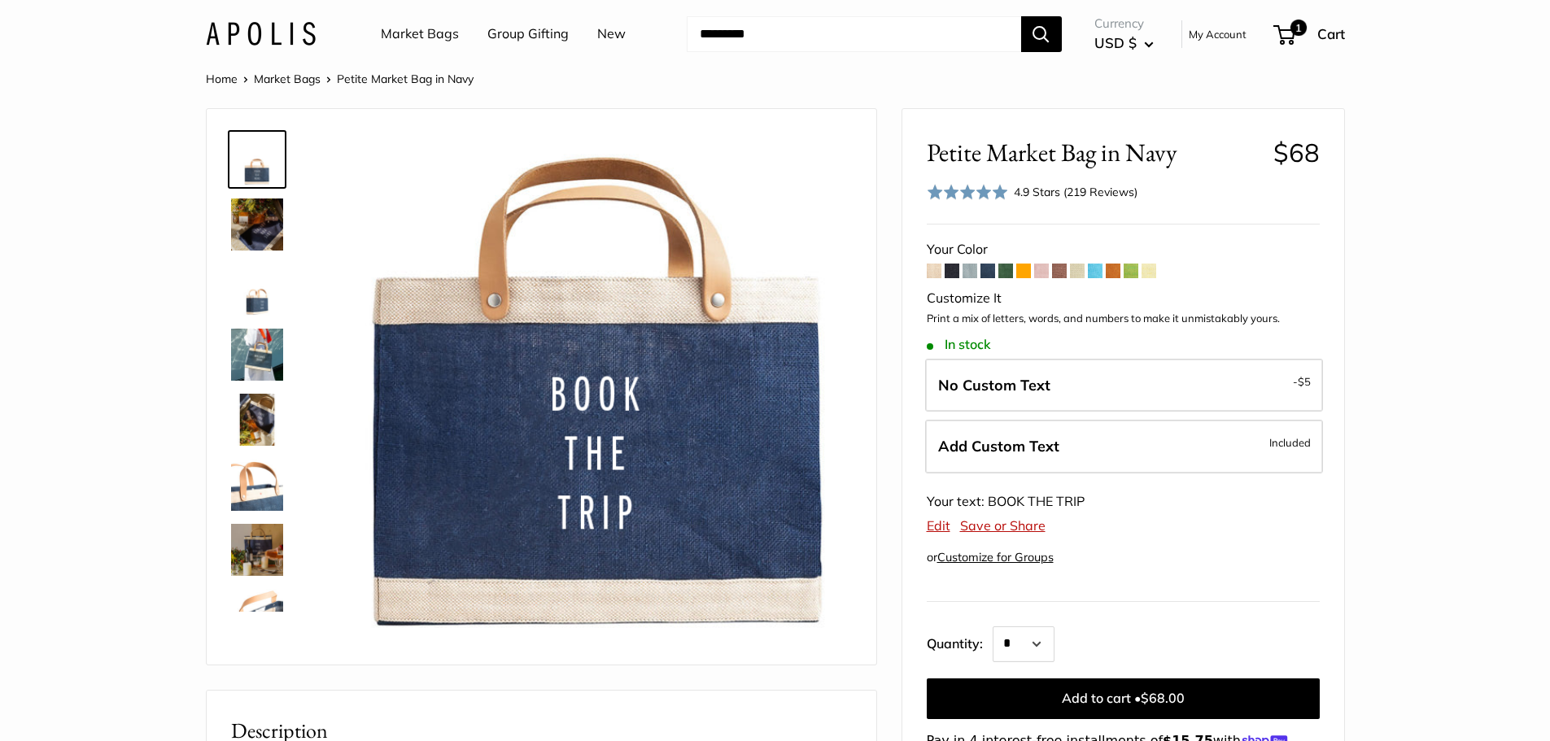
click at [260, 348] on img at bounding box center [257, 355] width 52 height 52
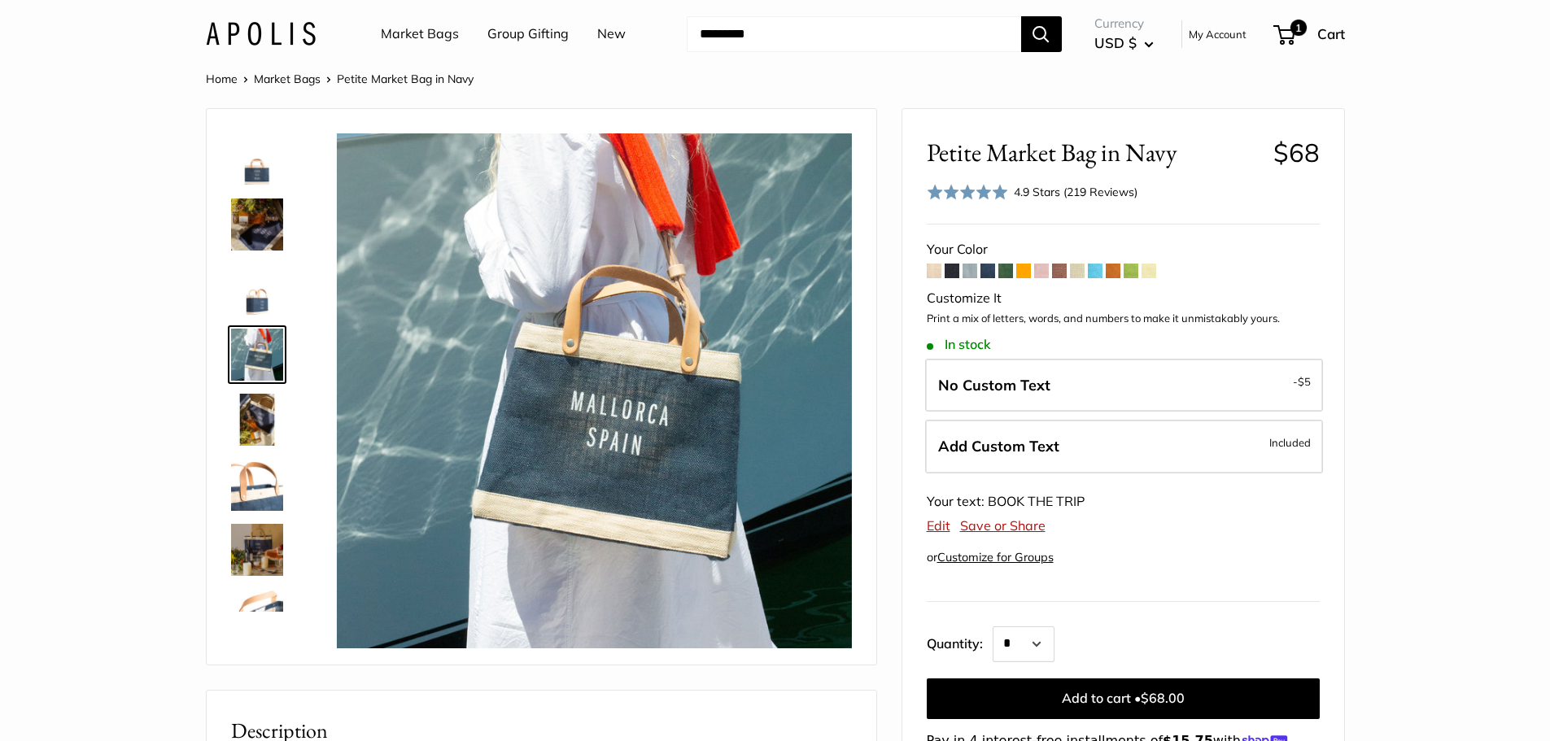
click at [302, 77] on link "Market Bags" at bounding box center [287, 79] width 67 height 15
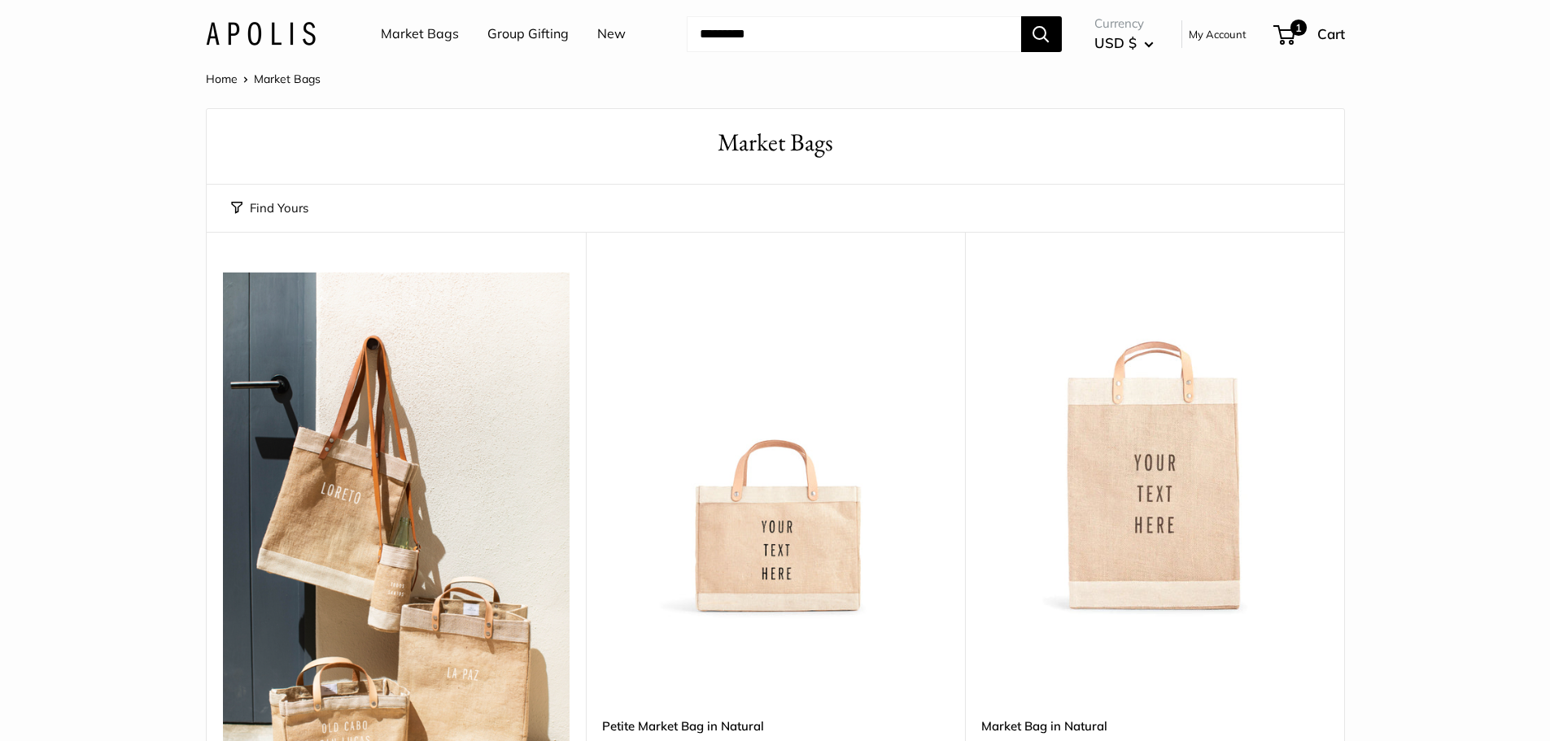
click at [448, 22] on link "Market Bags" at bounding box center [420, 34] width 78 height 24
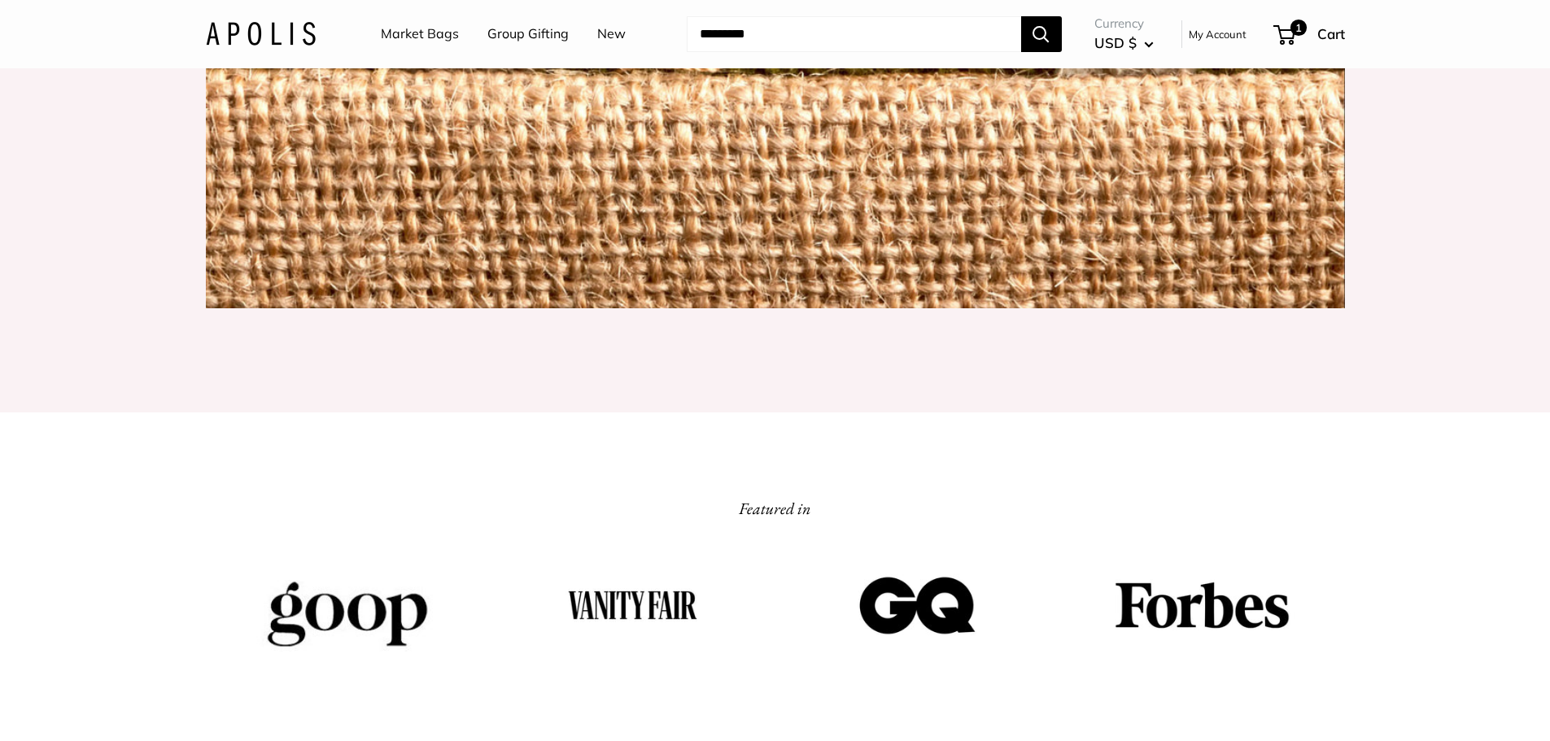
scroll to position [1960, 0]
